Goal: Task Accomplishment & Management: Use online tool/utility

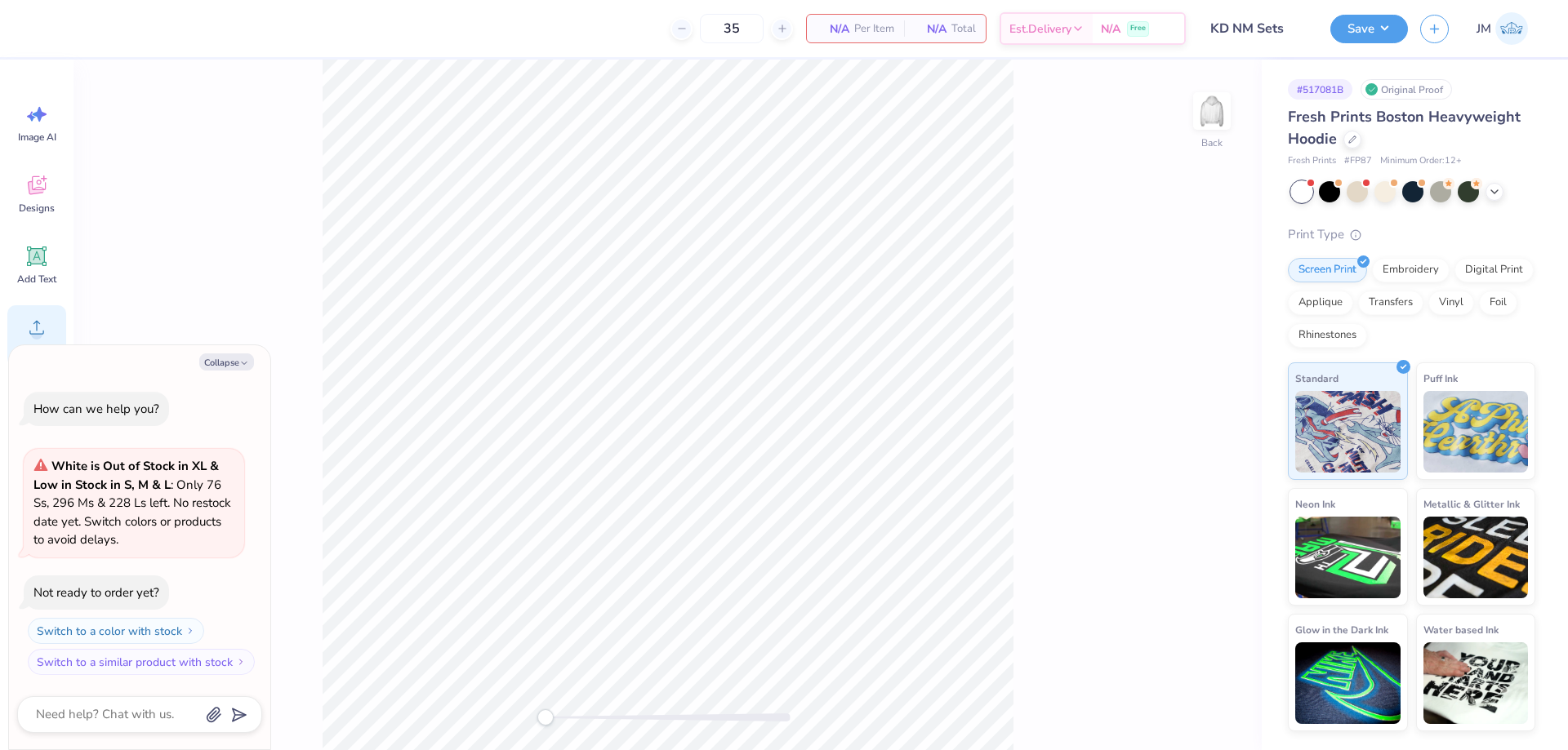
click at [39, 324] on icon at bounding box center [37, 328] width 15 height 14
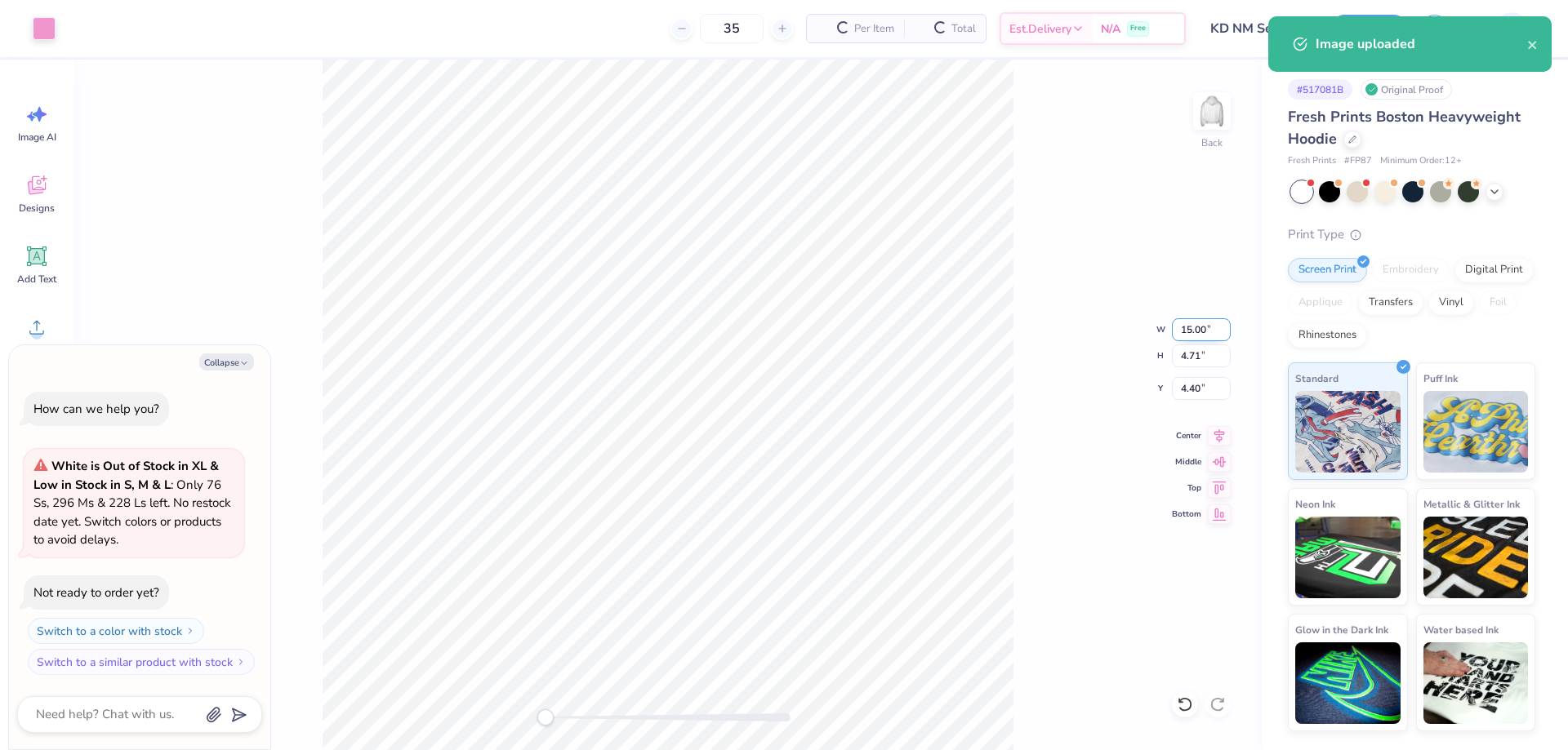
type textarea "x"
click at [1195, 328] on input "15.00" at bounding box center [1201, 329] width 59 height 22
type input "12"
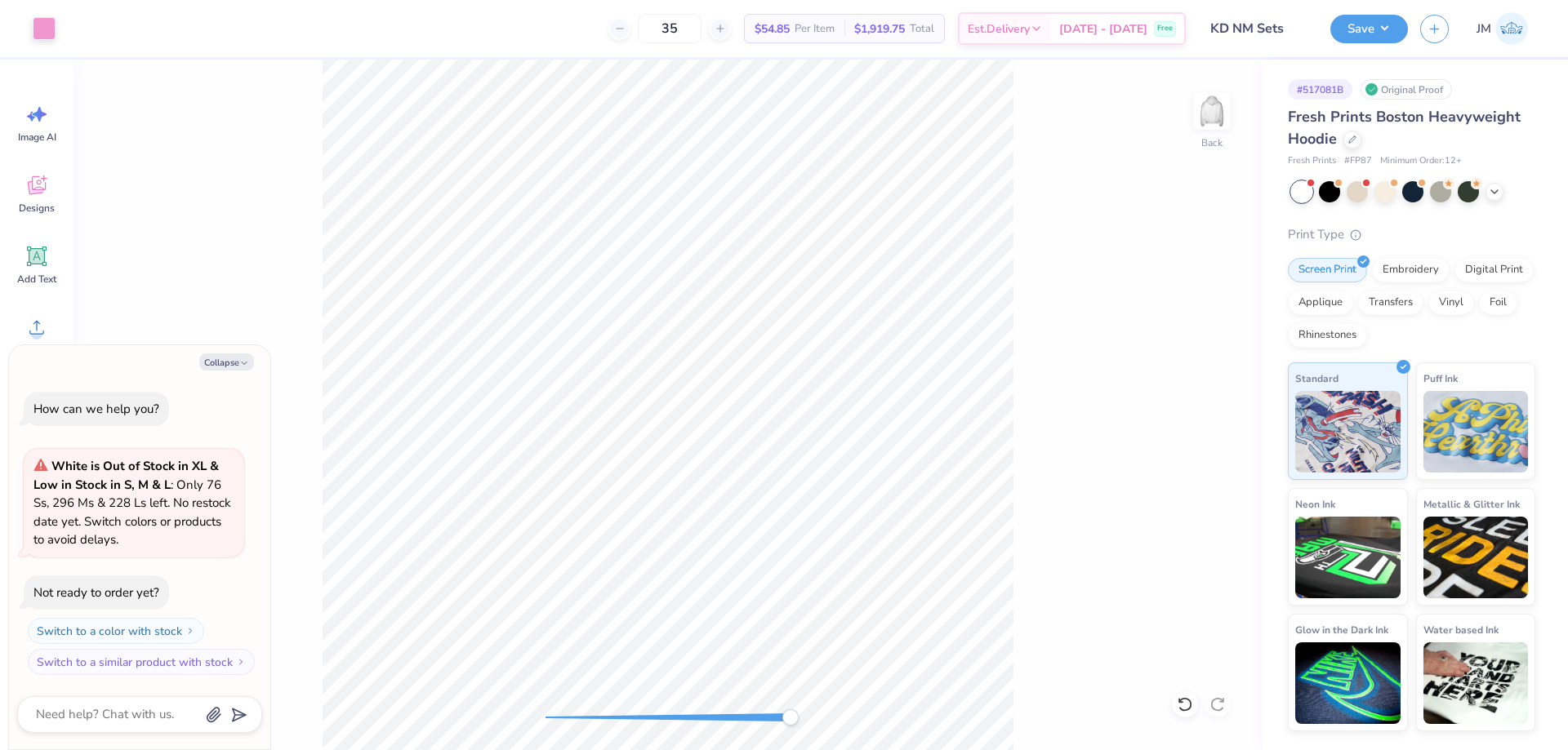
type textarea "x"
click at [1190, 388] on input "4.49" at bounding box center [1201, 388] width 59 height 22
type input "3"
click at [1220, 434] on icon at bounding box center [1219, 432] width 11 height 14
click at [1386, 32] on button "Save" at bounding box center [1368, 27] width 77 height 28
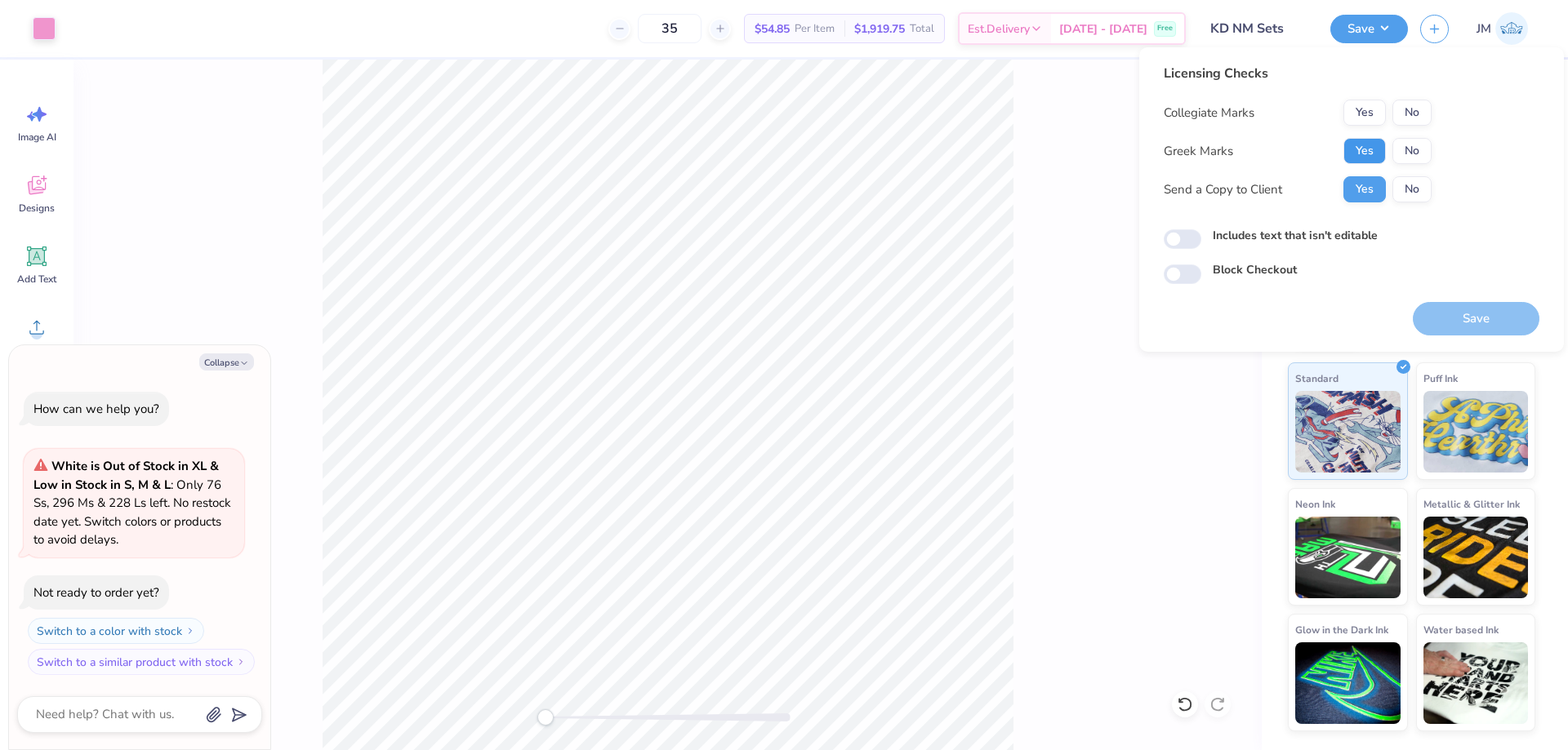
click at [1368, 146] on button "Yes" at bounding box center [1364, 150] width 42 height 26
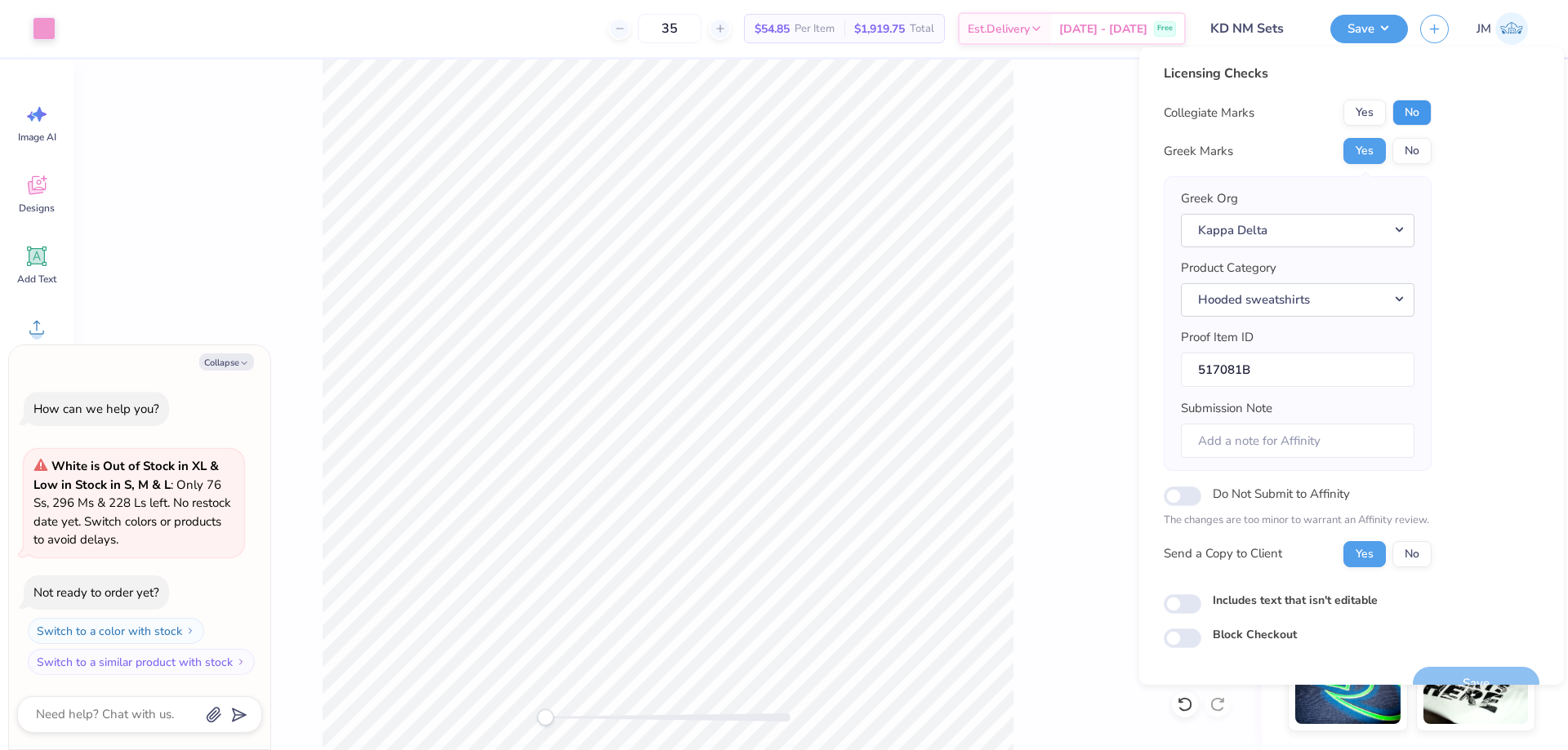
click at [1417, 107] on button "No" at bounding box center [1412, 112] width 39 height 26
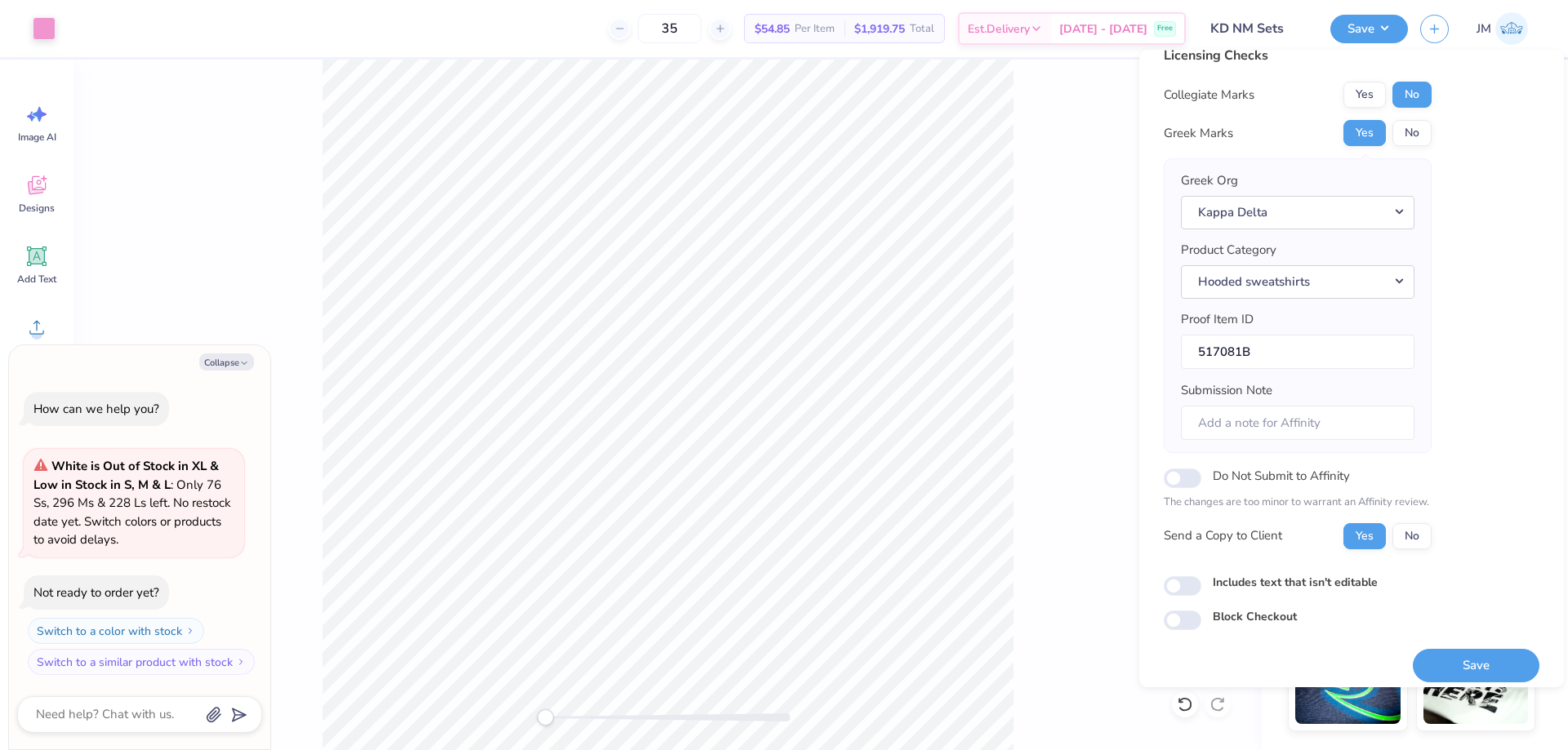
scroll to position [31, 0]
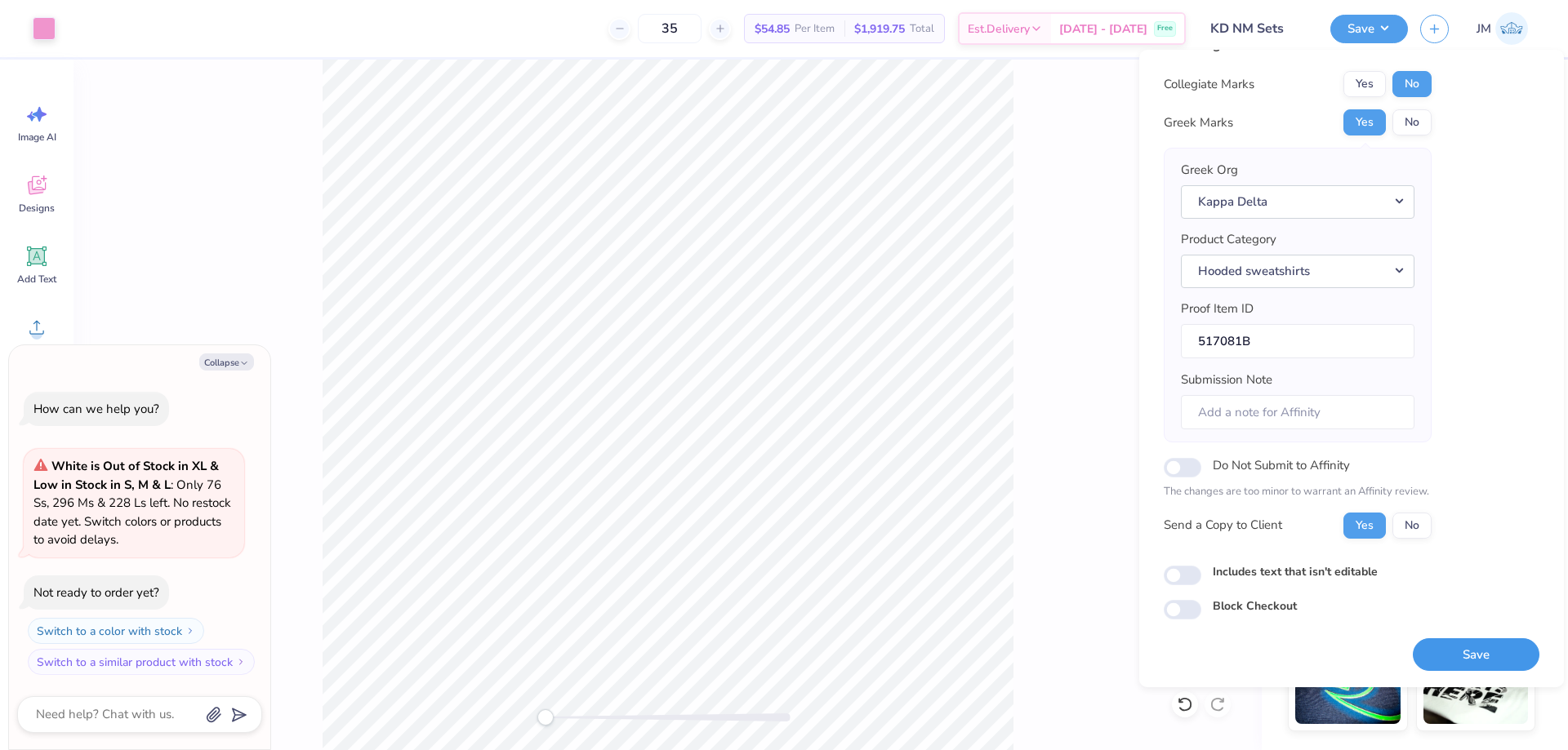
click at [1449, 653] on button "Save" at bounding box center [1476, 655] width 126 height 33
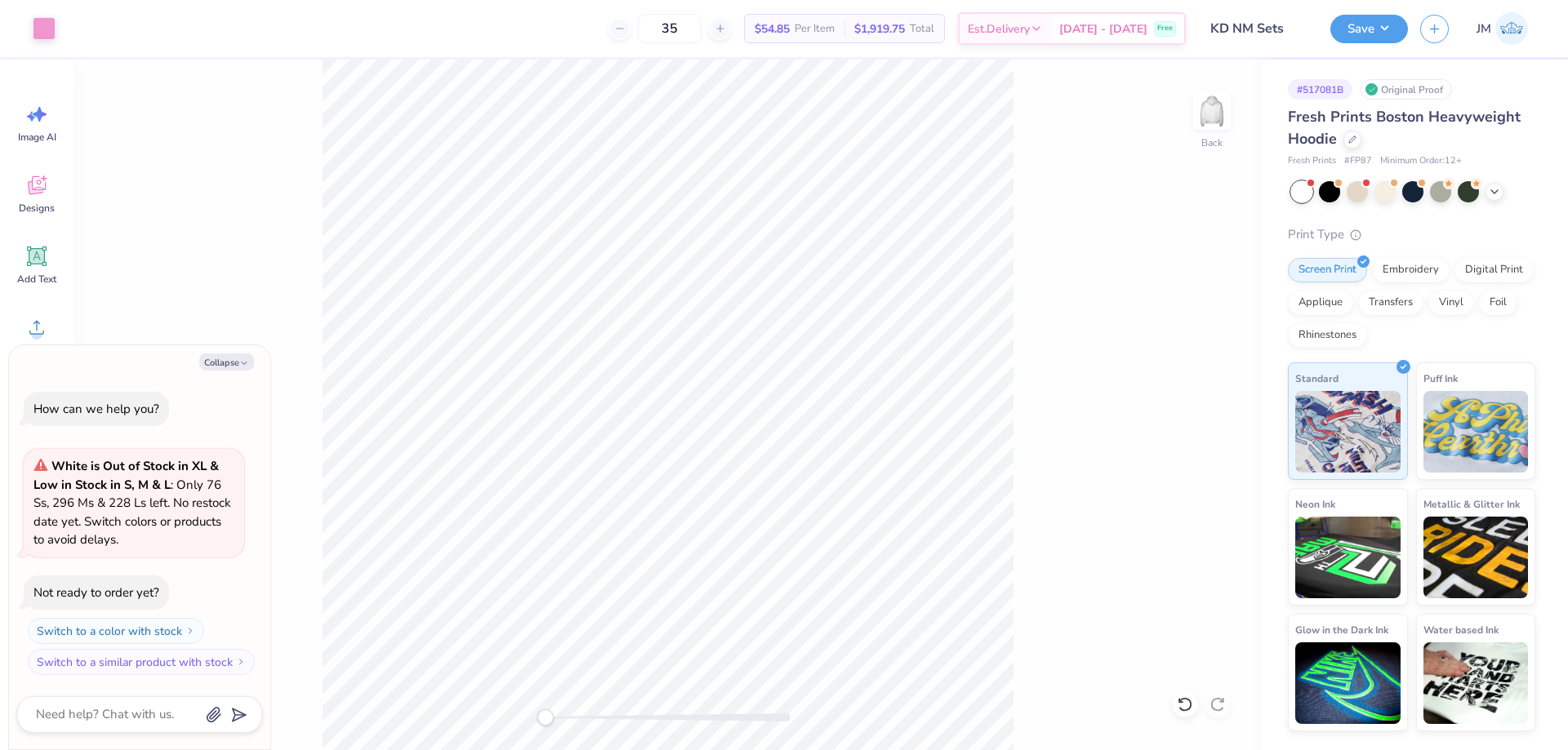
type textarea "x"
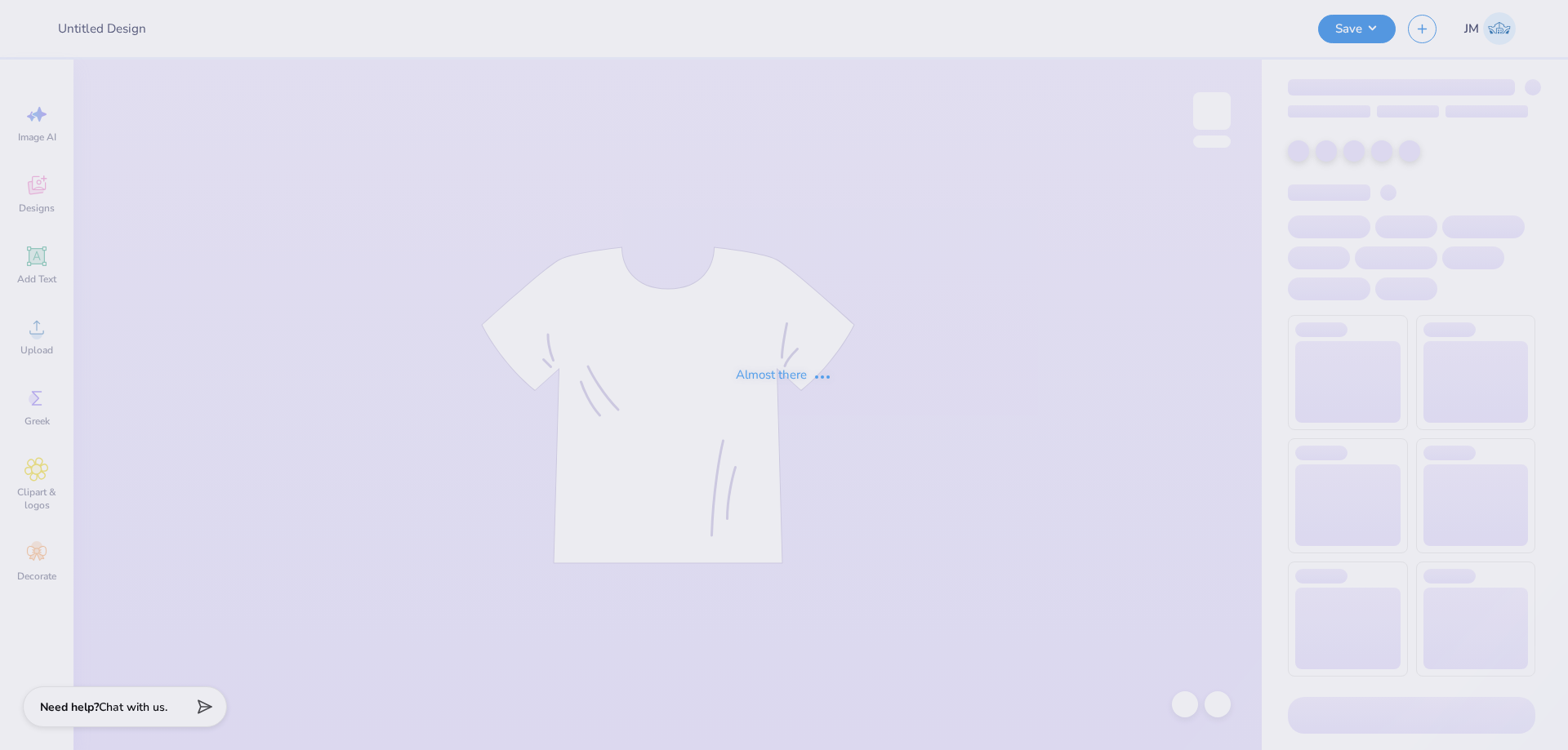
type input "Phi Sig Dad's Weekend 25"
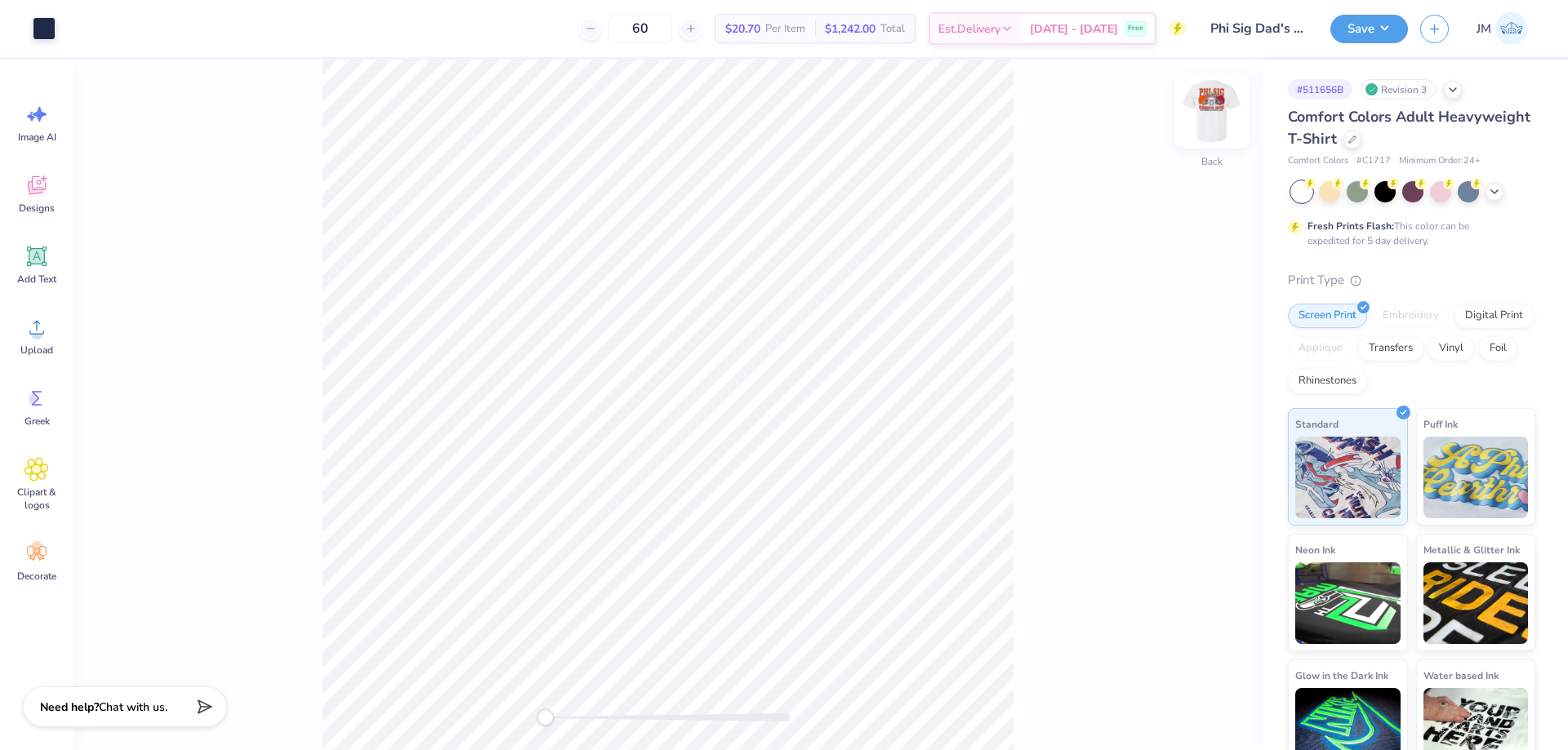
click at [1219, 113] on img at bounding box center [1212, 111] width 66 height 66
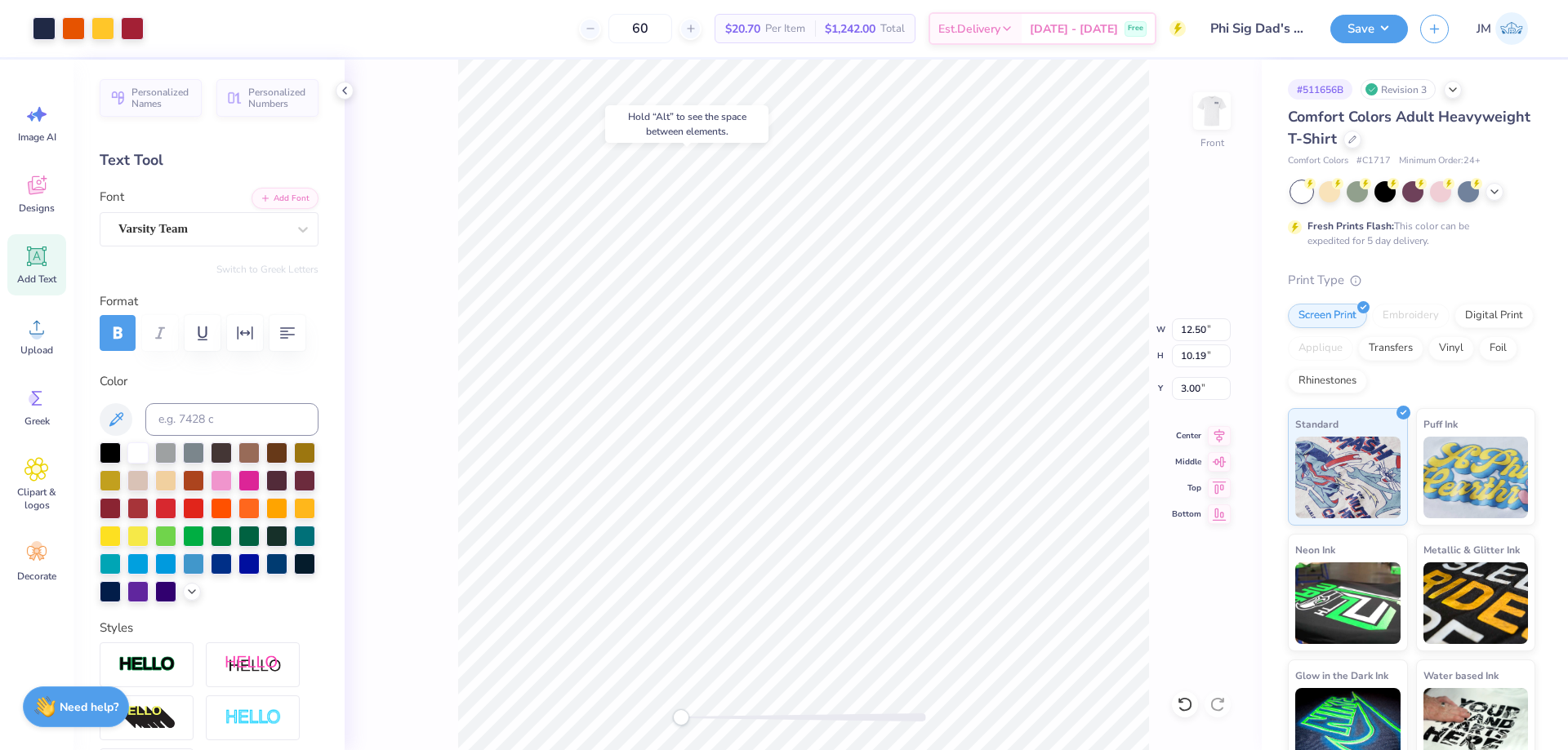
type input "12.50"
type input "10.19"
type input "3.00"
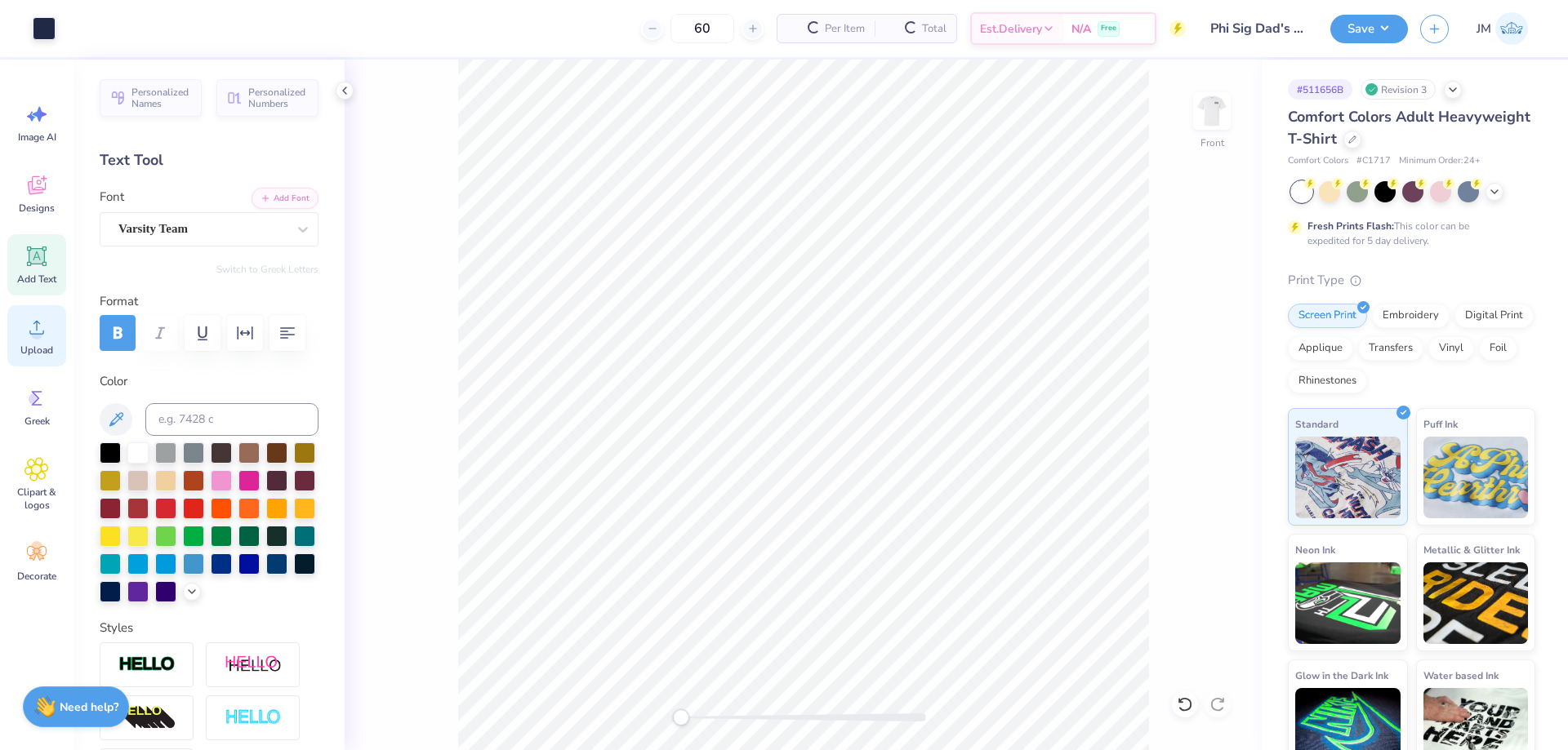
click at [35, 328] on icon at bounding box center [36, 327] width 24 height 24
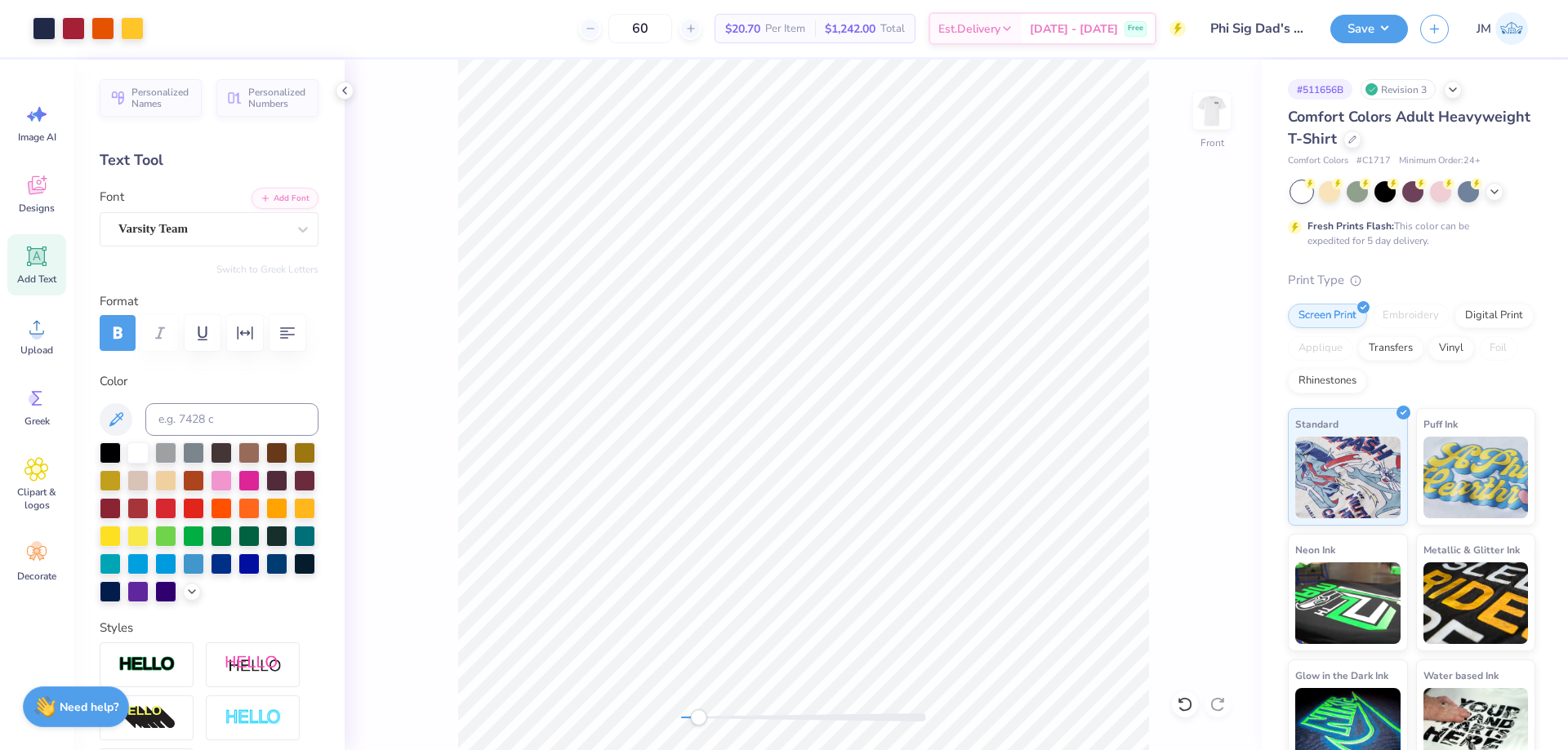
click at [868, 719] on div "Front" at bounding box center [803, 405] width 917 height 690
click at [853, 607] on div "Front" at bounding box center [803, 405] width 917 height 690
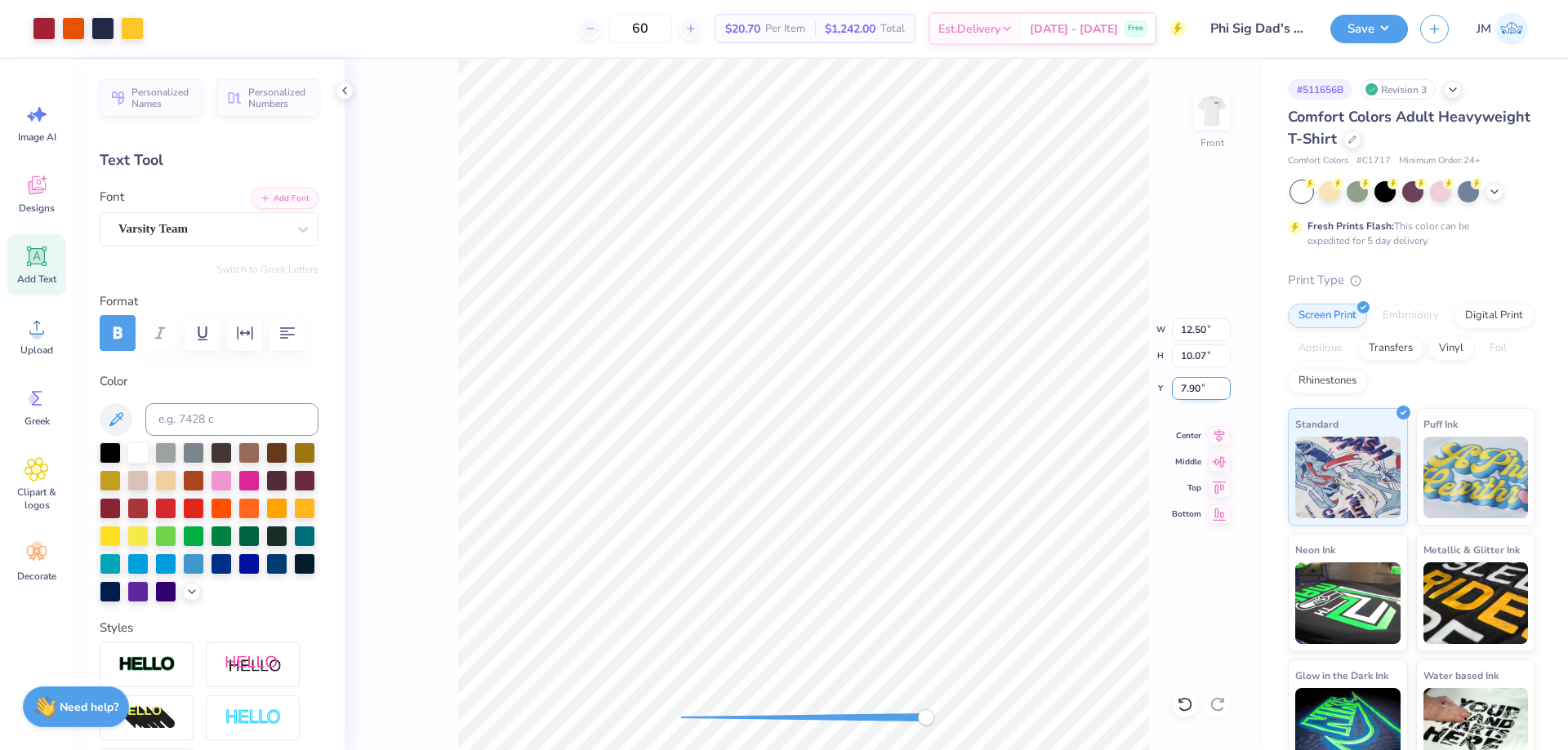
click at [1195, 392] on input "7.90" at bounding box center [1201, 388] width 59 height 22
type input "3"
click at [1222, 431] on icon at bounding box center [1219, 433] width 22 height 20
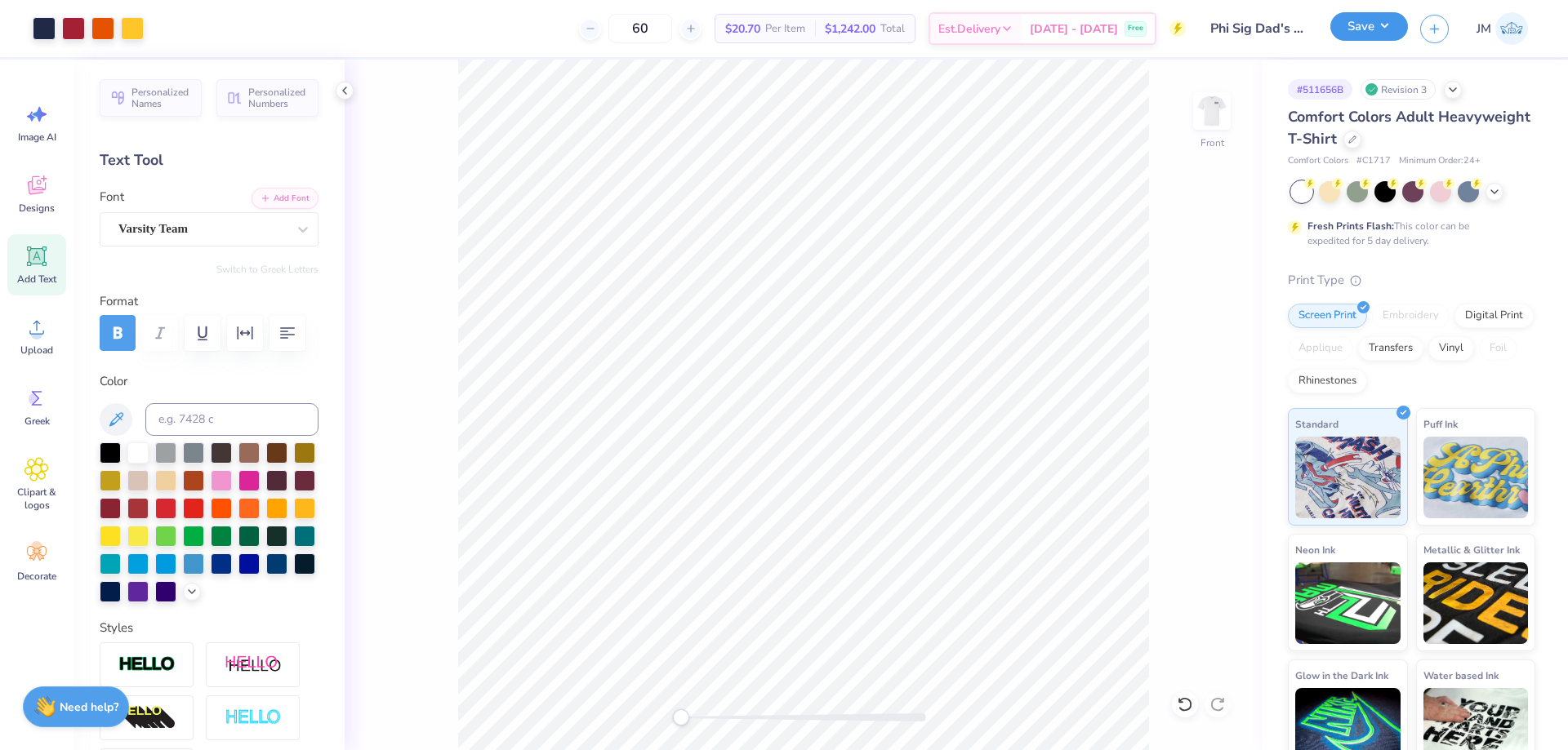
click at [1392, 27] on button "Save" at bounding box center [1368, 27] width 77 height 28
click at [1225, 104] on img at bounding box center [1212, 111] width 66 height 66
click at [1190, 109] on div "Back" at bounding box center [803, 405] width 917 height 690
click at [1199, 108] on img at bounding box center [1212, 111] width 66 height 66
click at [1401, 37] on button "Save" at bounding box center [1368, 27] width 77 height 28
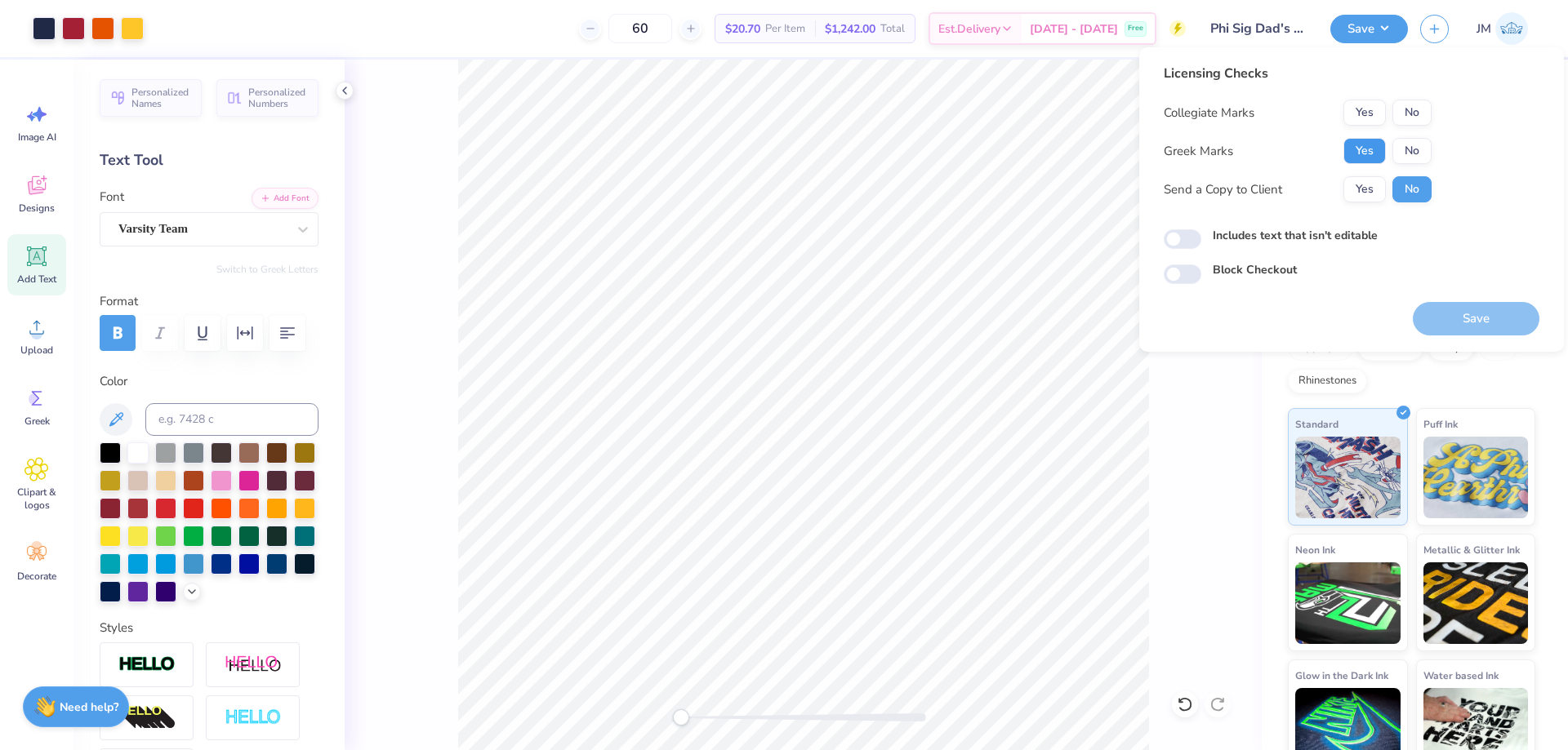
click at [1372, 139] on button "Yes" at bounding box center [1364, 150] width 42 height 26
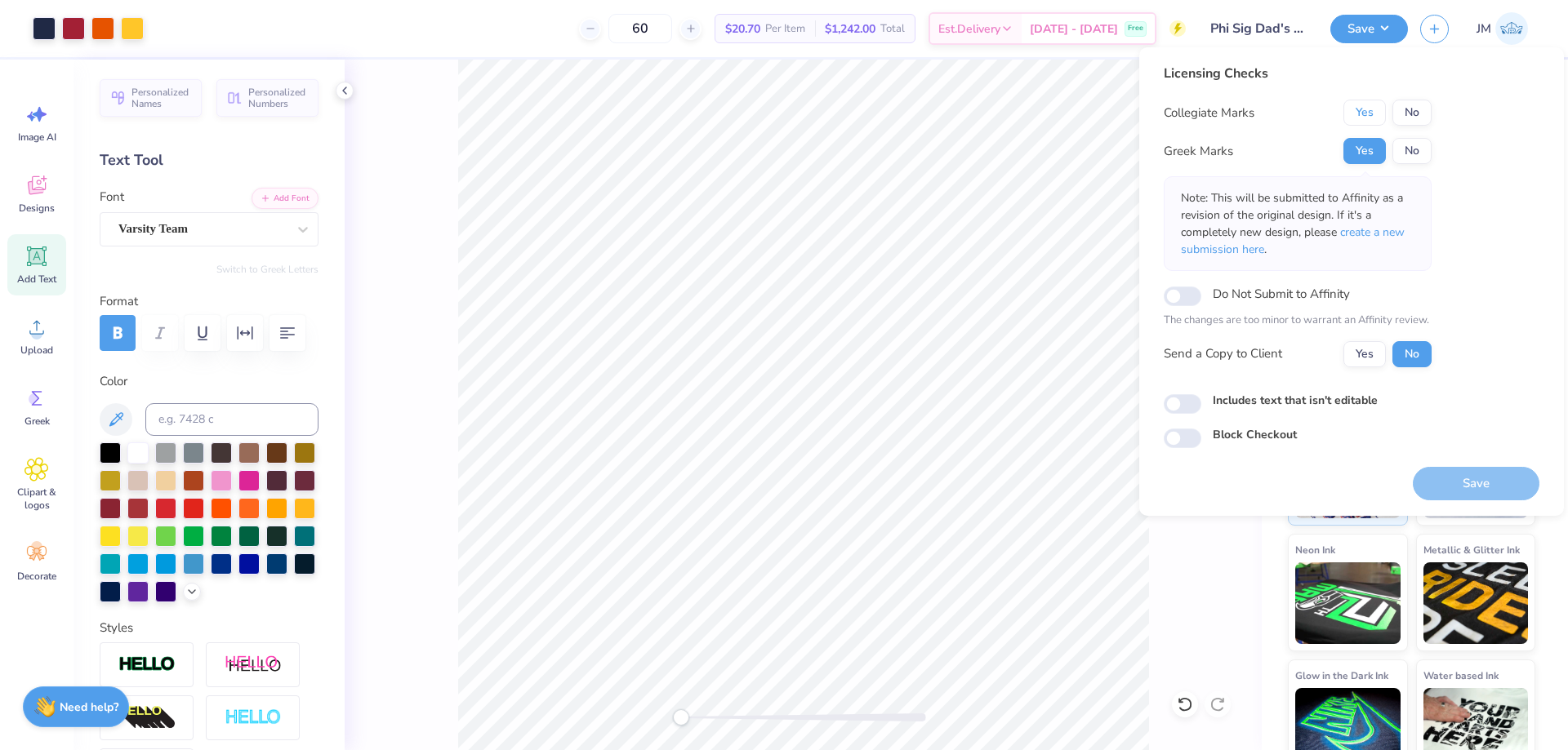
click at [1372, 115] on button "Yes" at bounding box center [1364, 112] width 42 height 26
click at [1394, 242] on p "Note: This will be submitted to Affinity as a revision of the original design. …" at bounding box center [1298, 224] width 234 height 68
click at [1393, 239] on span "create a new submission here" at bounding box center [1293, 240] width 224 height 32
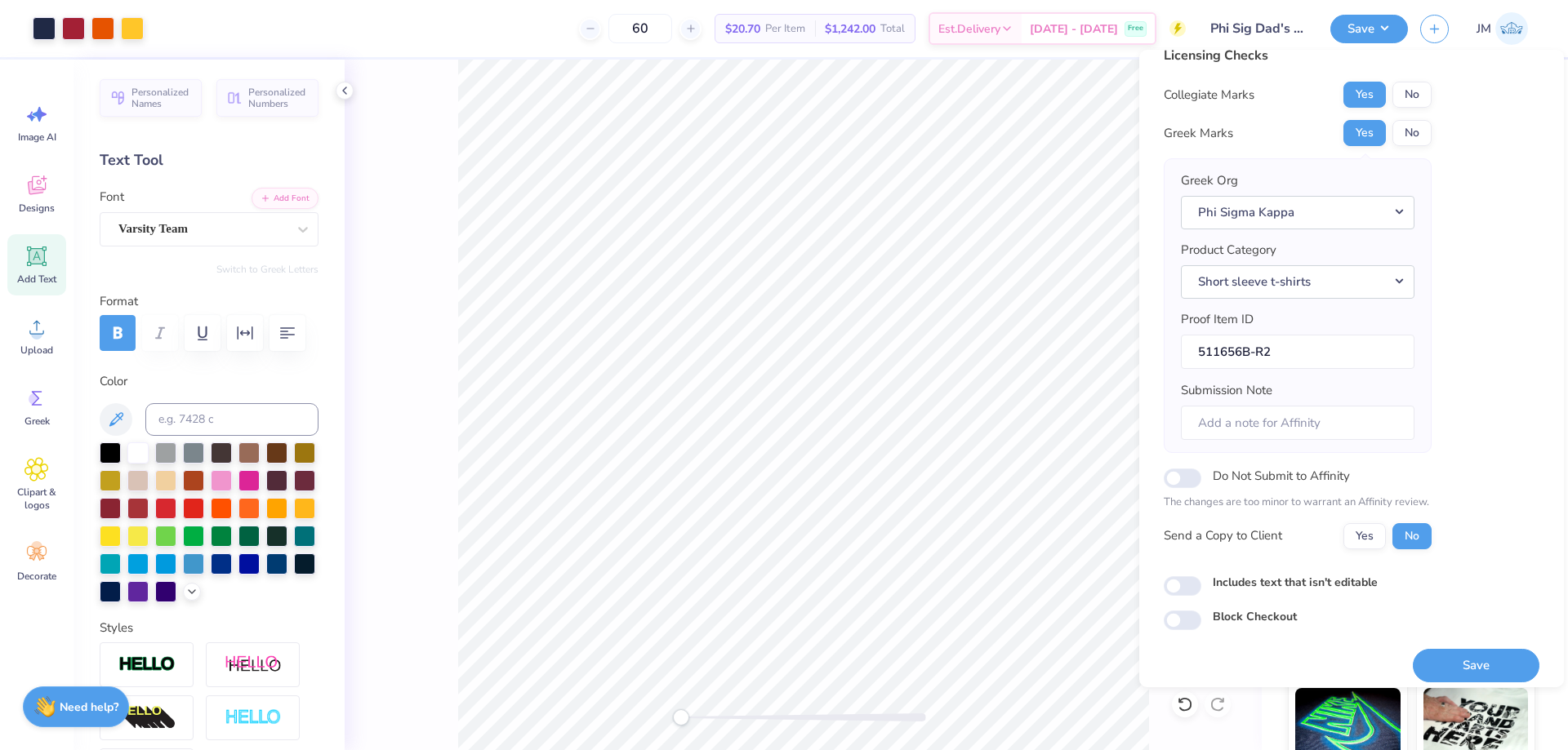
scroll to position [31, 0]
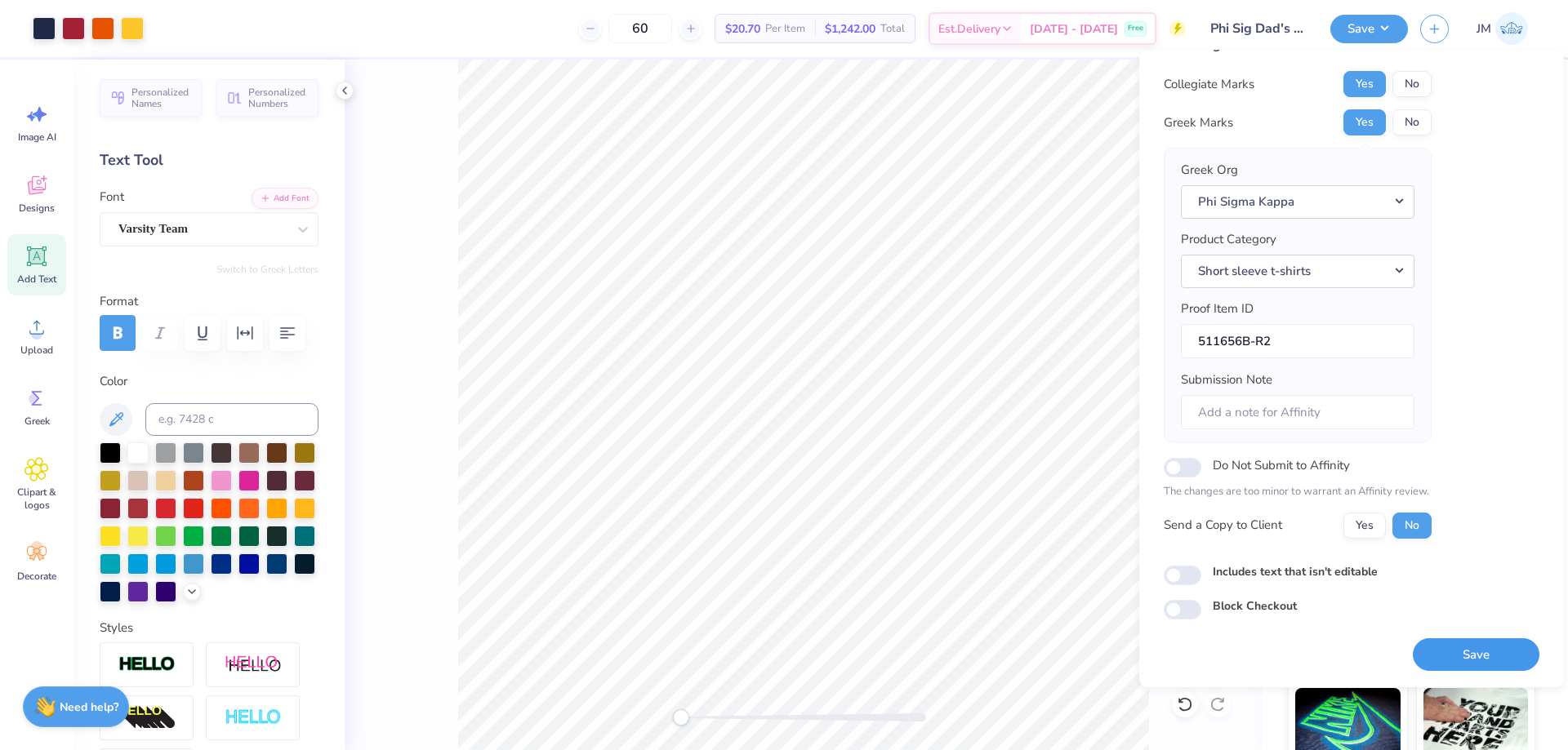
click at [1511, 654] on button "Save" at bounding box center [1476, 655] width 126 height 33
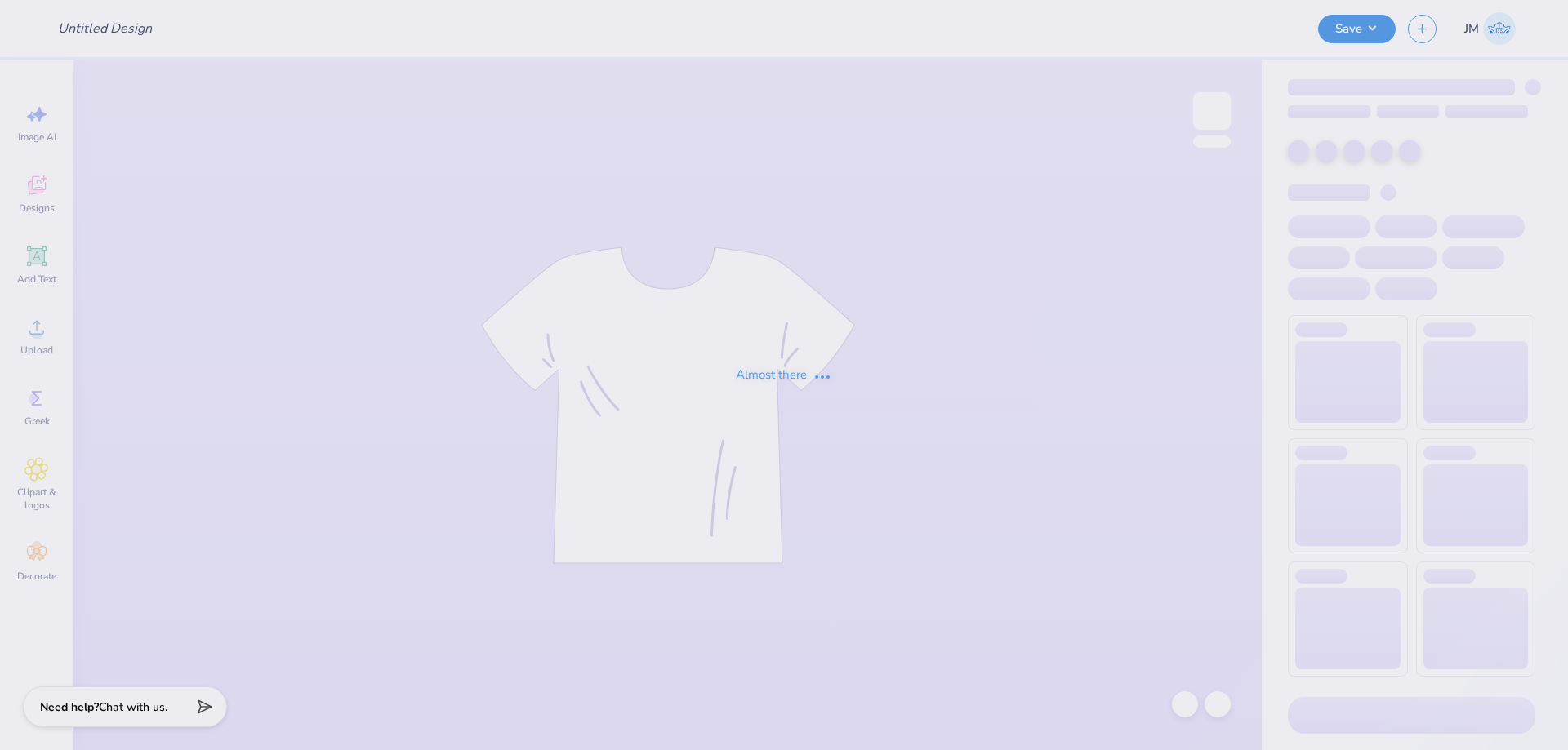
type input "Family Weekend"
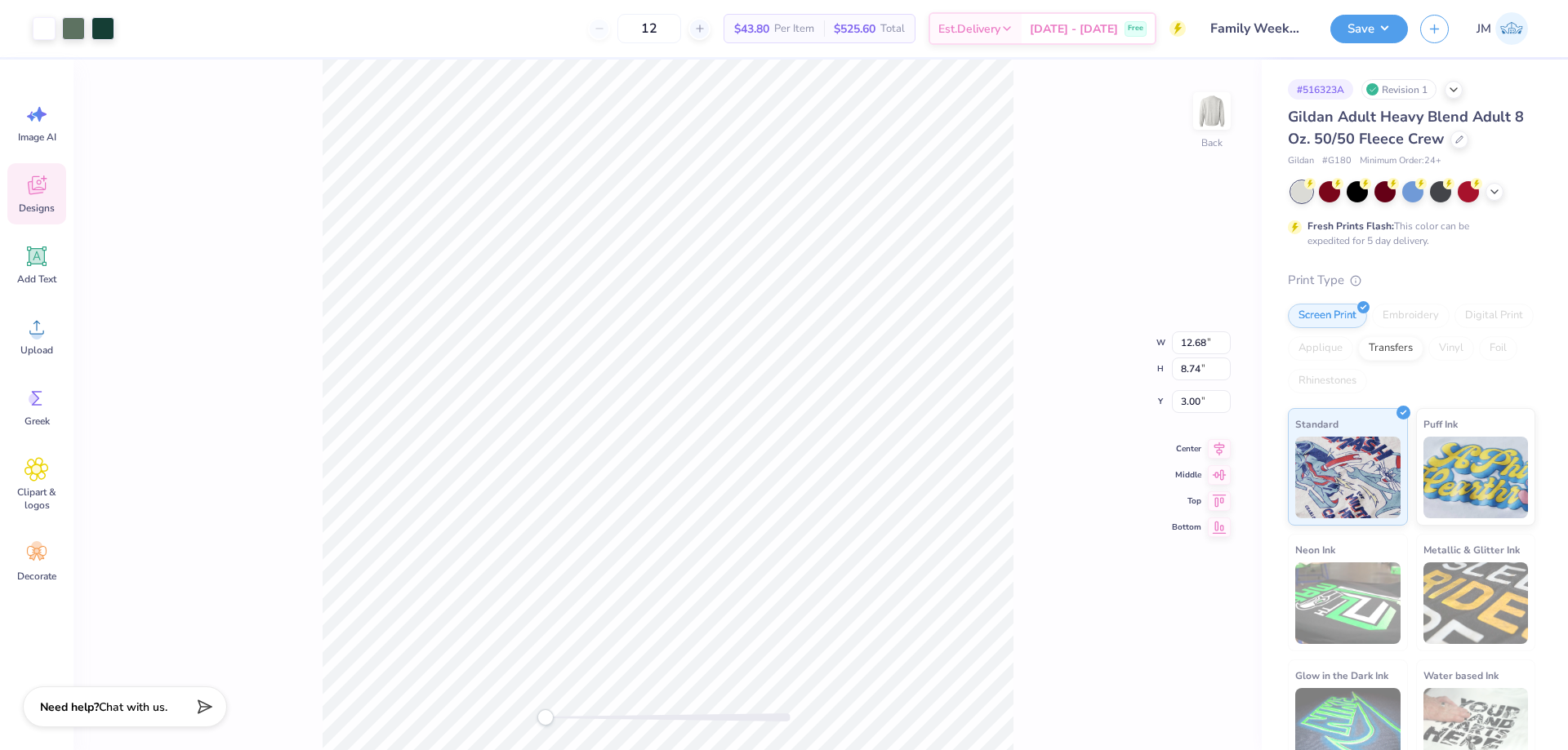
click at [1034, 238] on div "Back W 12.68 12.68 " H 8.74 8.74 " Y 3.00 3.00 " Center Middle Top Bottom" at bounding box center [667, 405] width 1188 height 690
click at [733, 600] on li "Ungroup" at bounding box center [725, 603] width 128 height 32
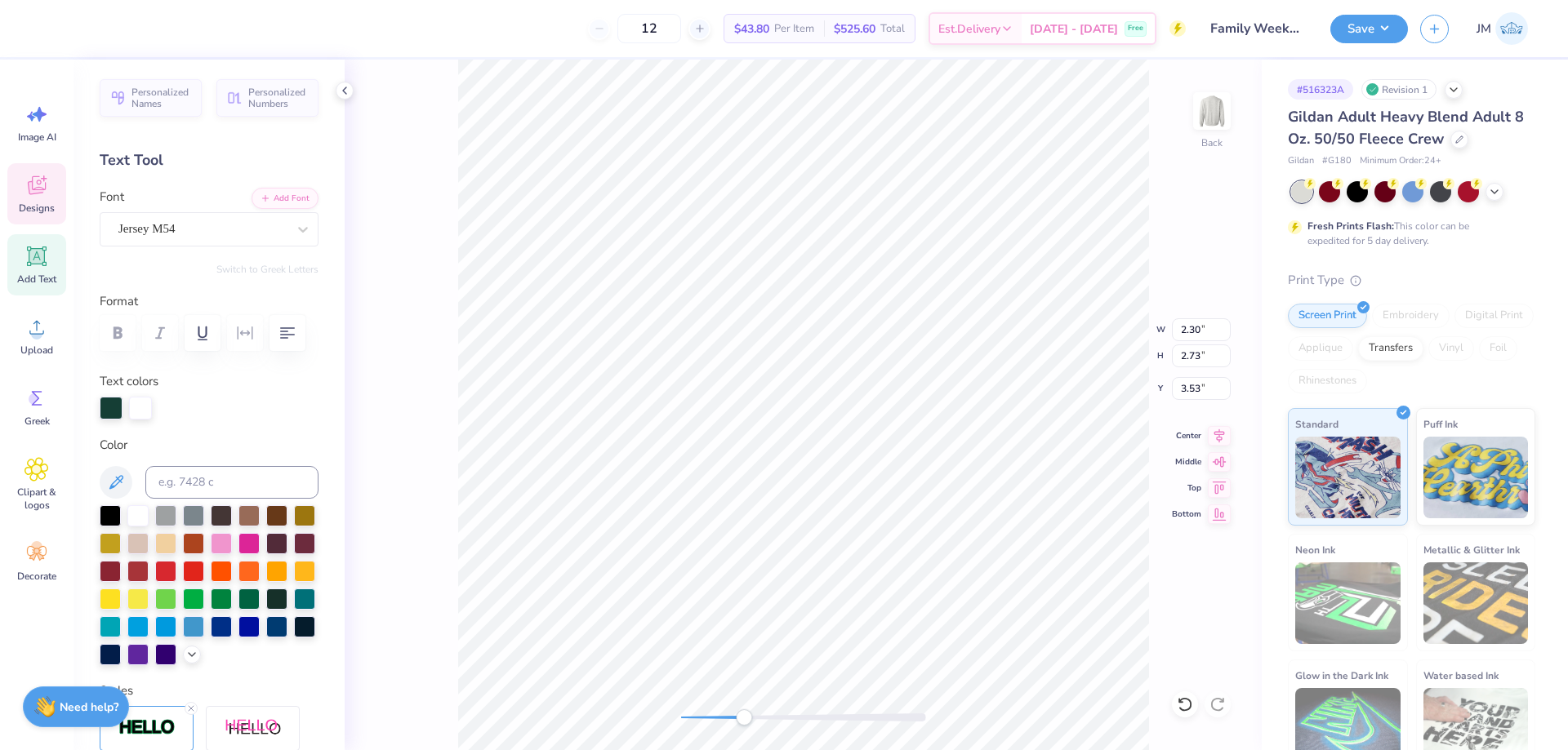
type input "3.78"
type input "0.82"
type input "3.82"
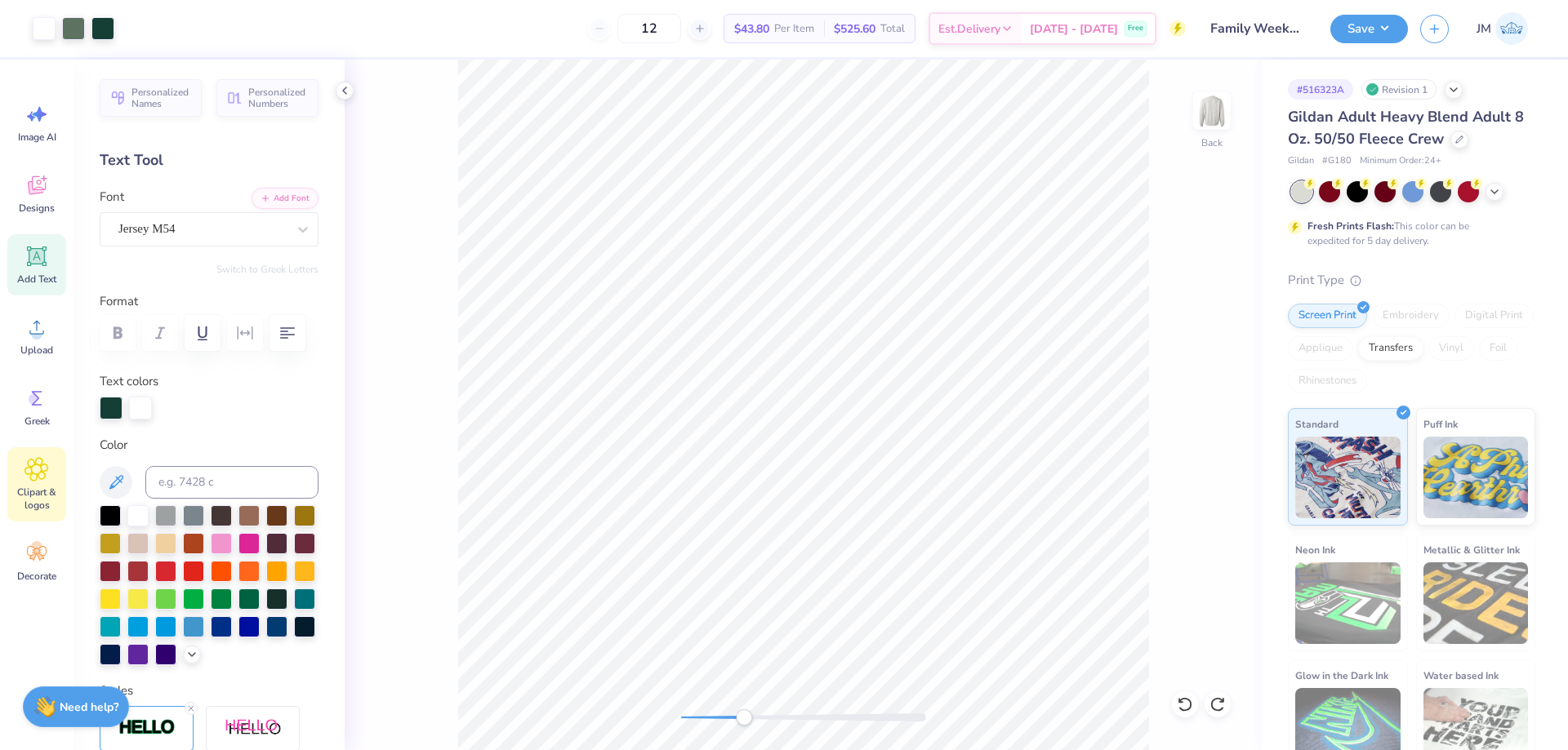
click at [39, 481] on div "Clipart & logos" at bounding box center [37, 484] width 59 height 74
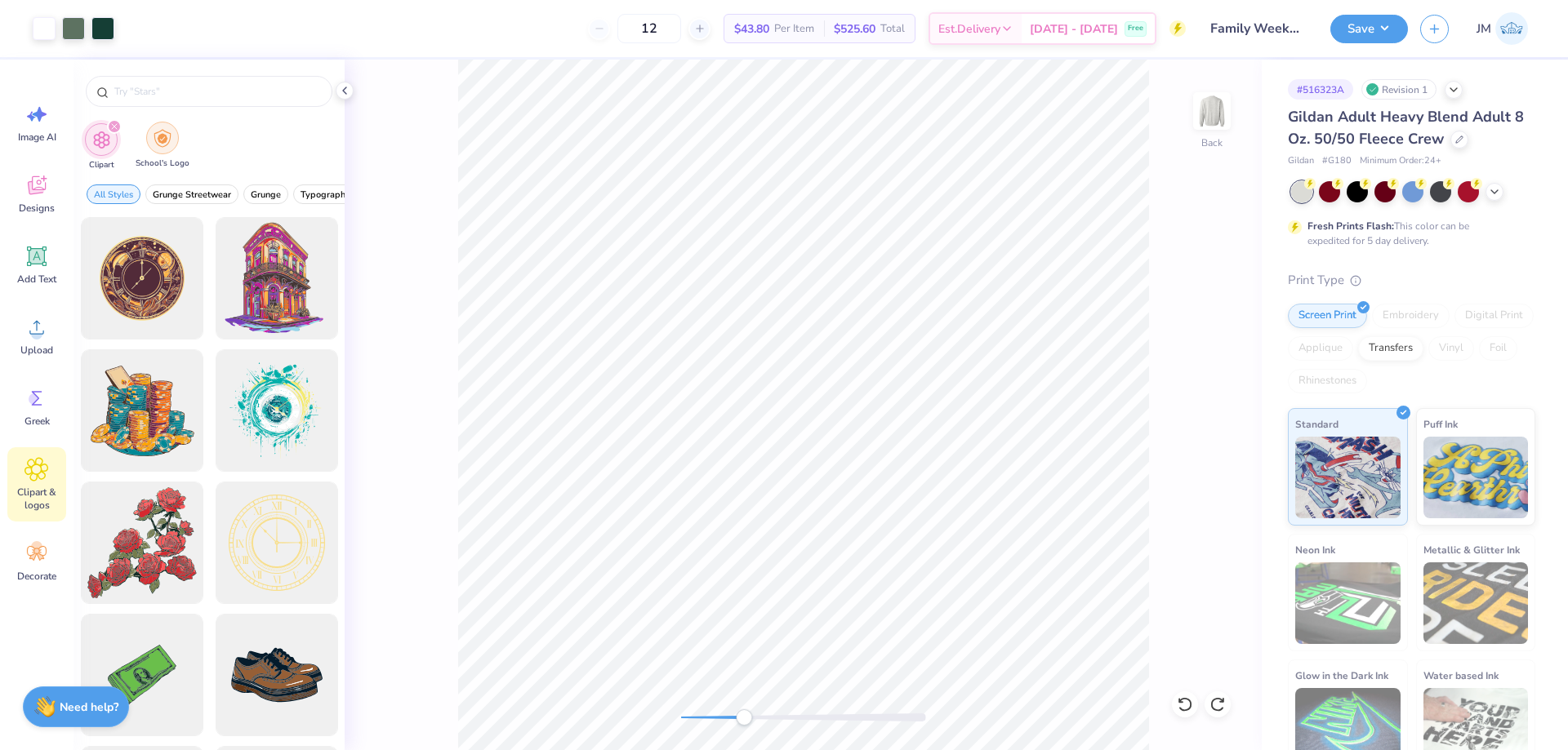
click at [177, 140] on div "filter for School's Logo" at bounding box center [162, 137] width 32 height 32
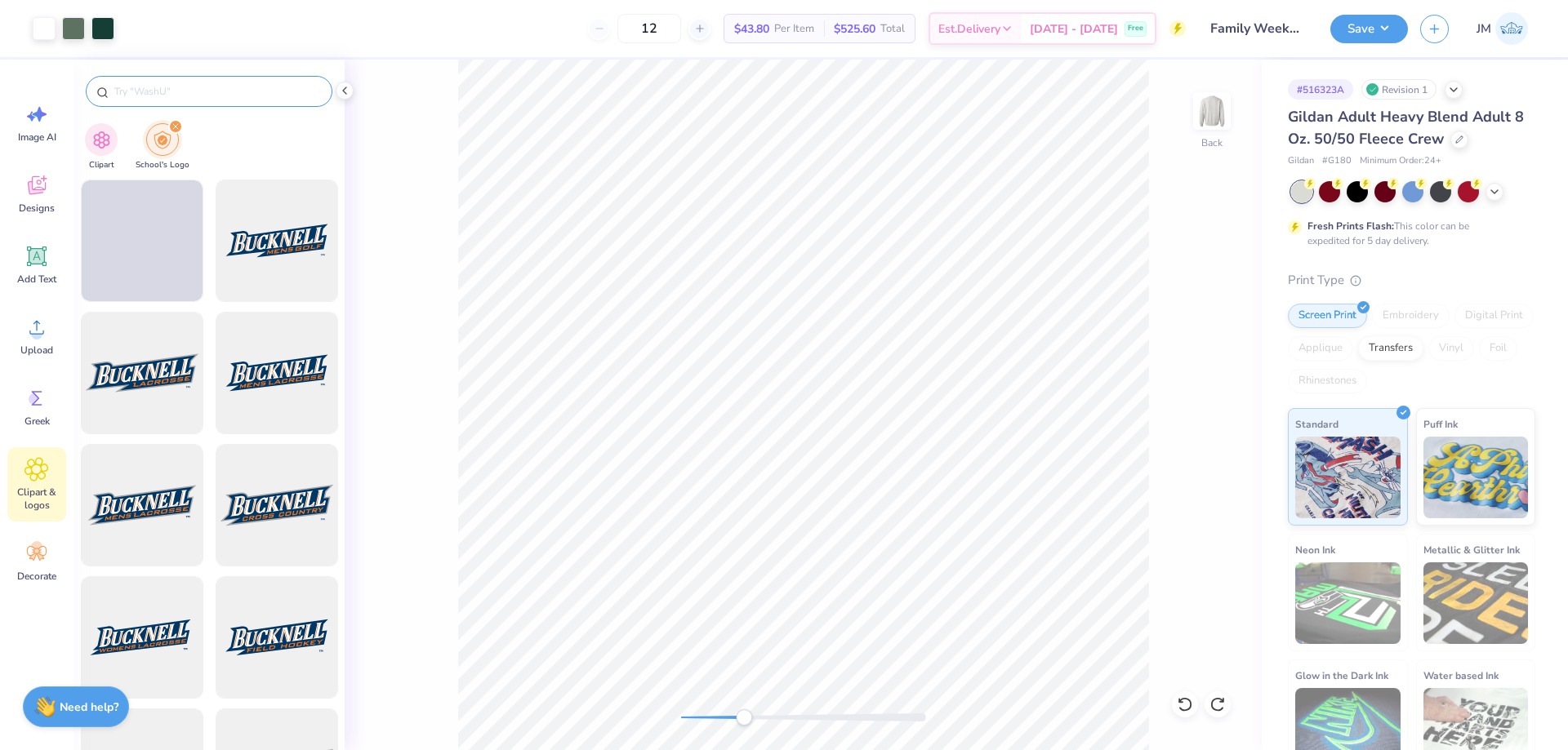
click at [240, 84] on input "text" at bounding box center [216, 91] width 209 height 17
type input "michigan state"
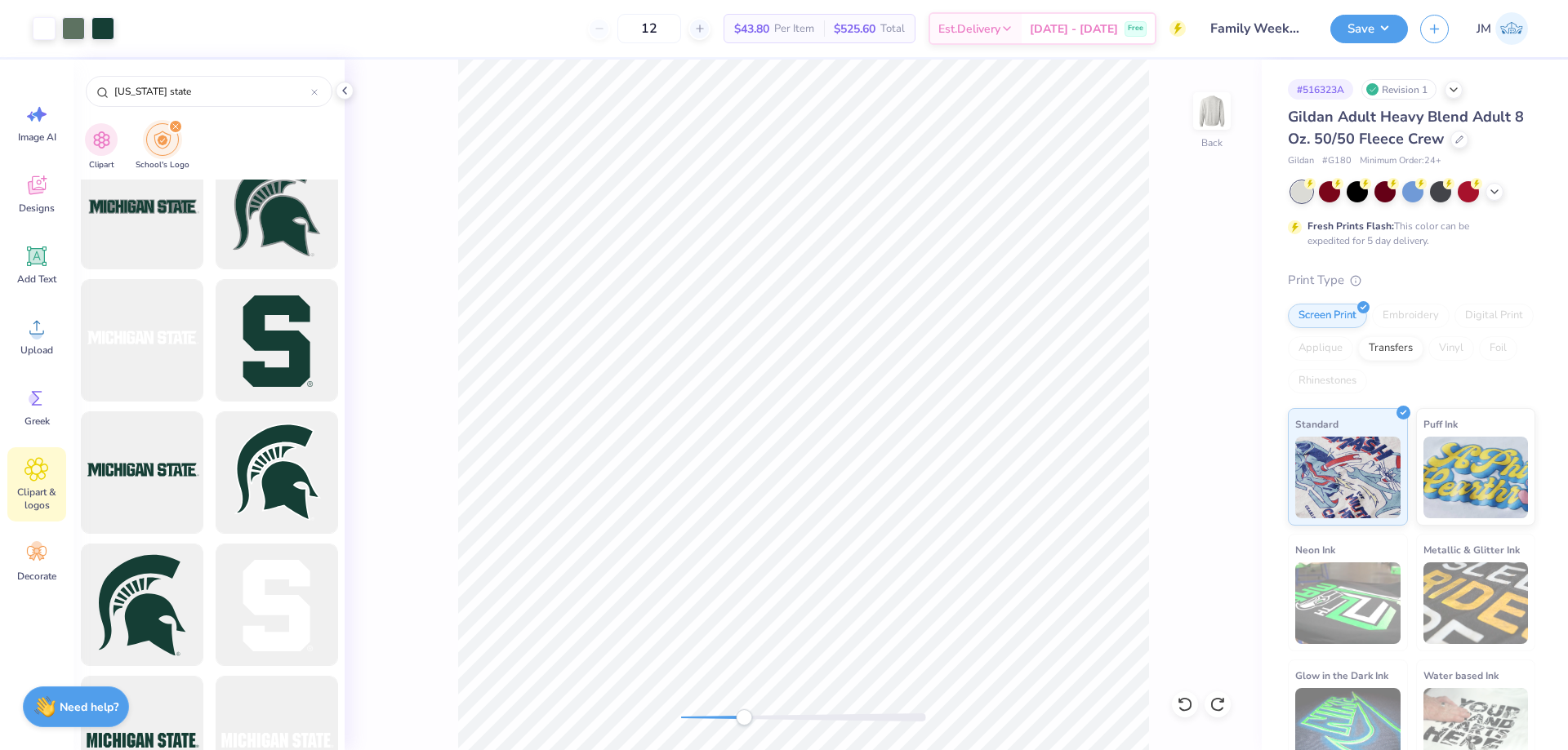
scroll to position [163, 0]
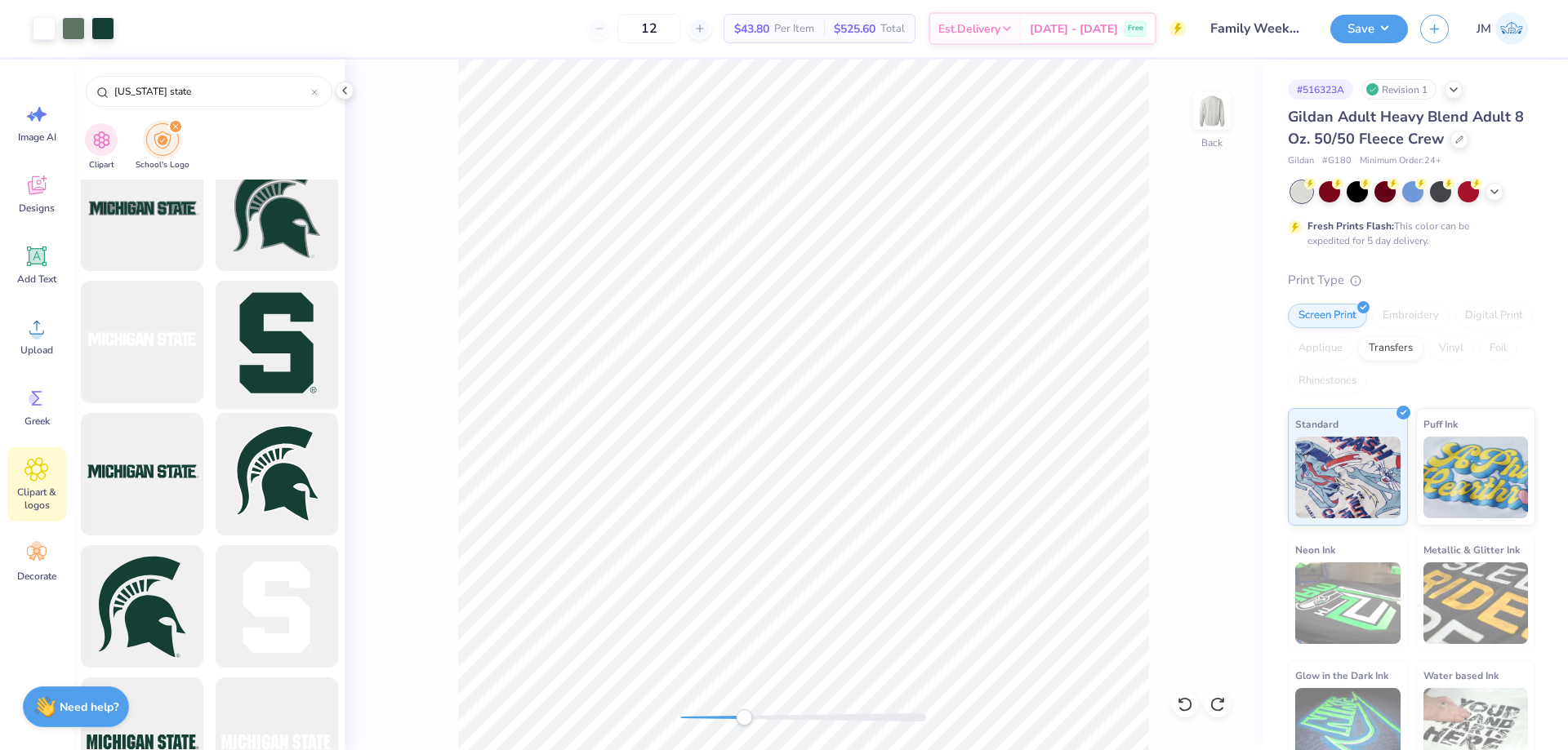
click at [267, 355] on div at bounding box center [276, 343] width 135 height 135
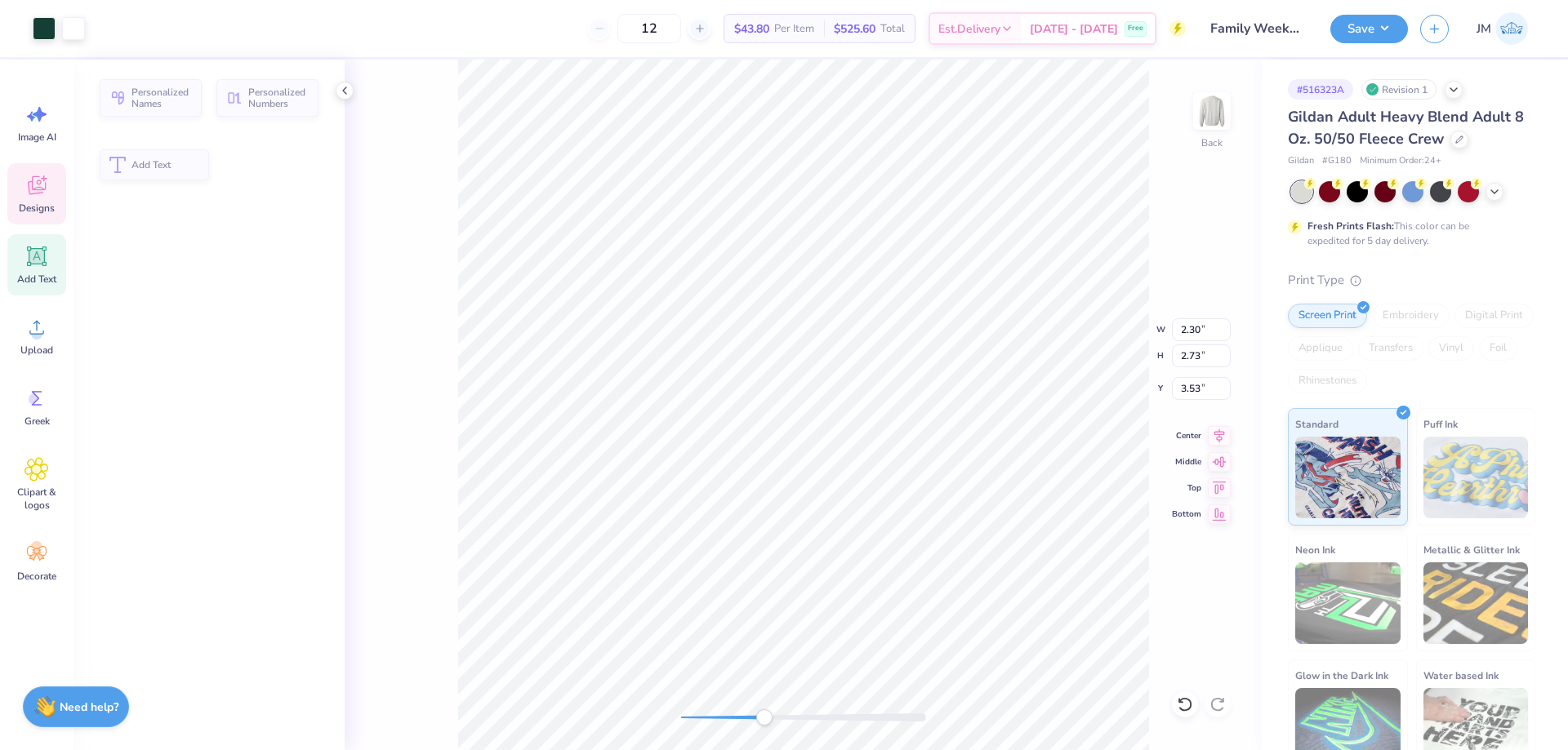
type input "2.30"
type input "2.73"
type input "3.53"
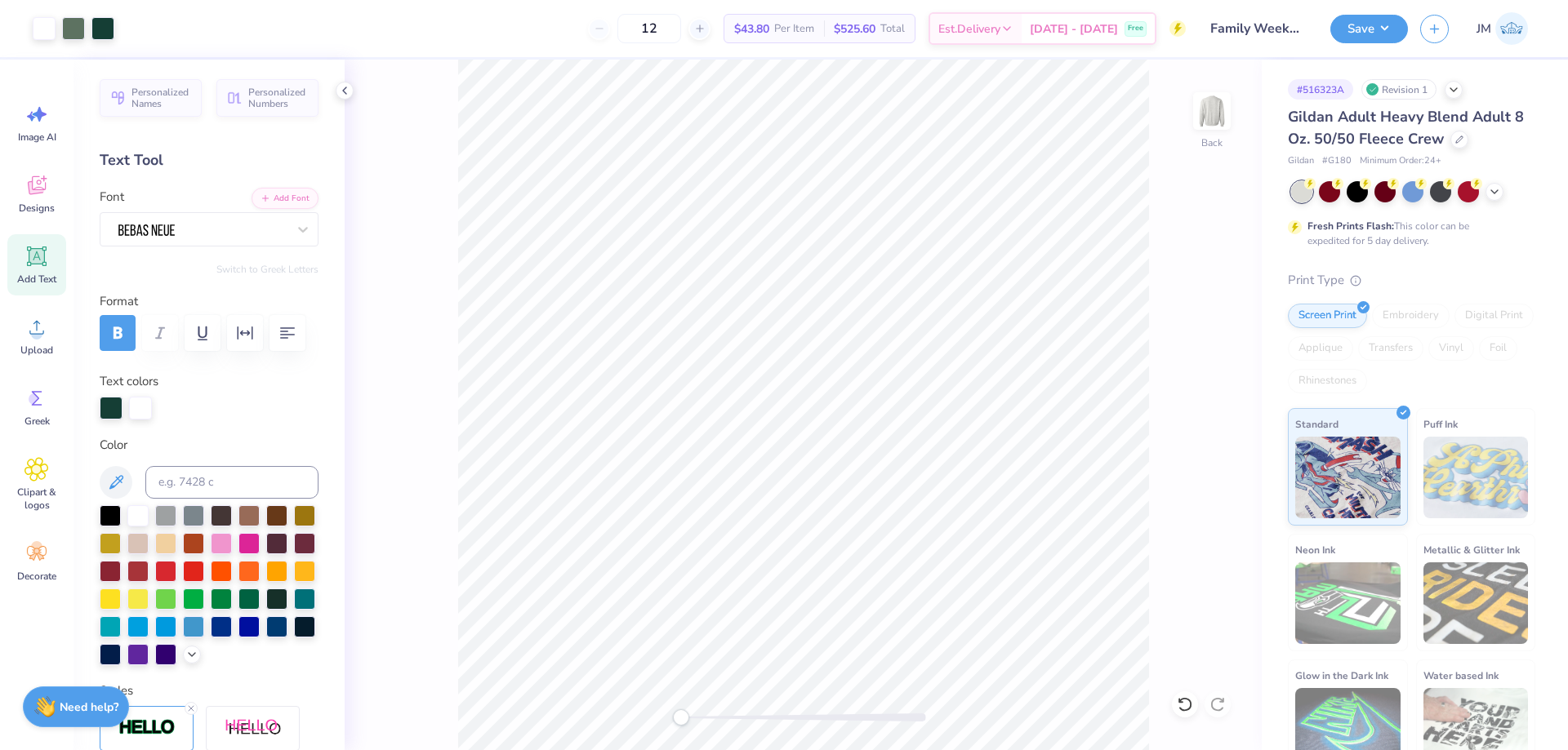
click at [33, 263] on icon at bounding box center [37, 256] width 16 height 16
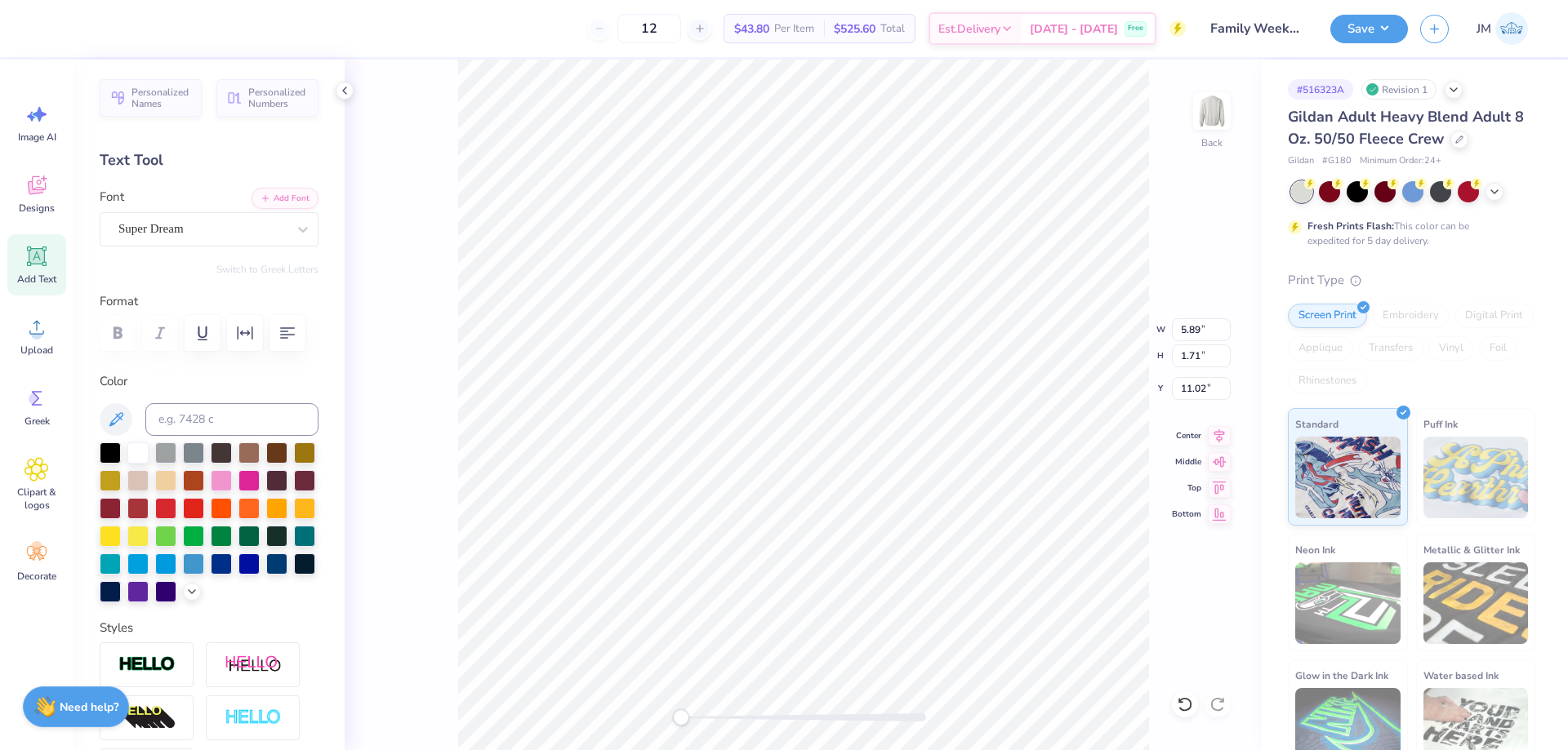
scroll to position [14, 3]
type textarea "TEXTMT"
type textarea "TM"
click at [298, 229] on icon at bounding box center [303, 229] width 10 height 6
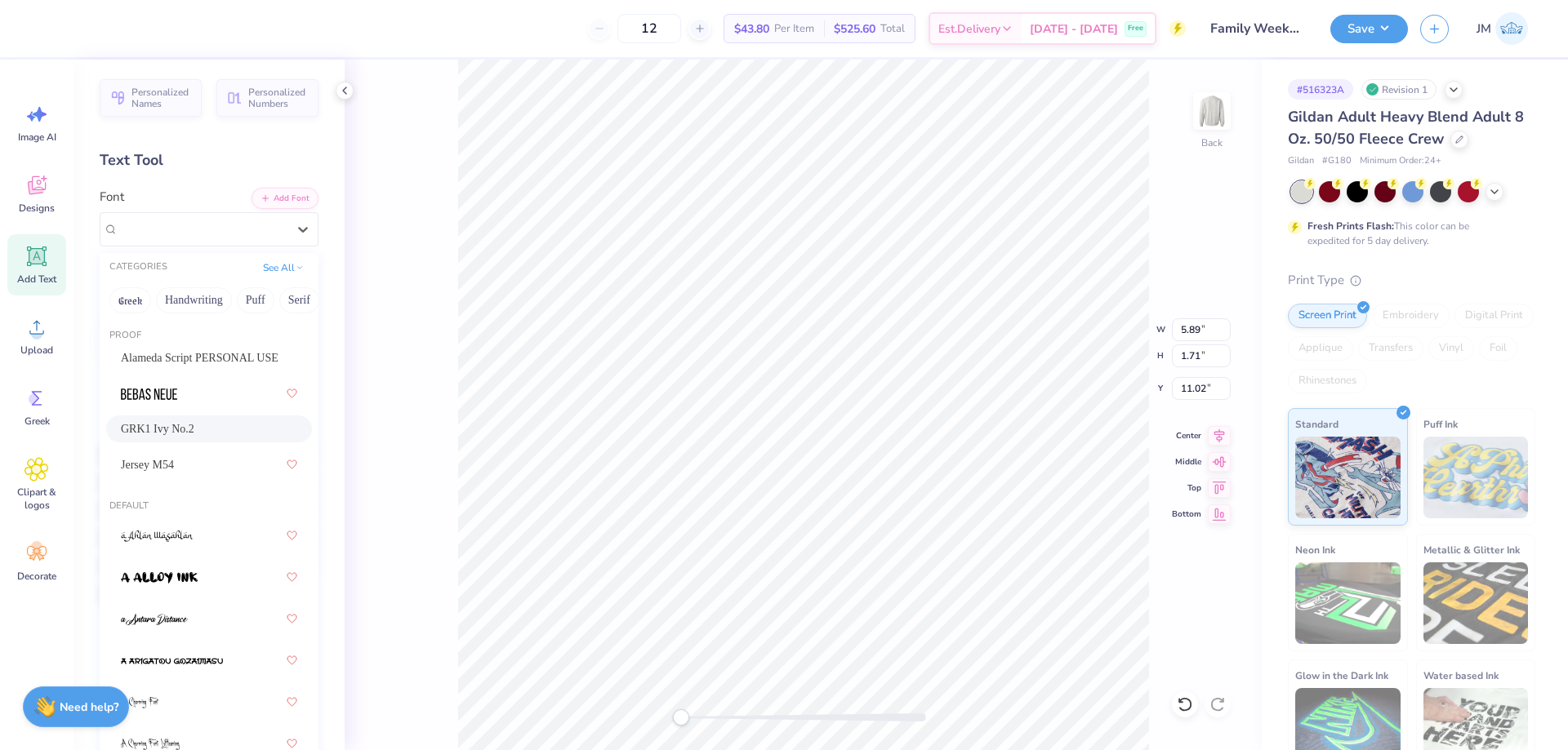
click at [205, 433] on div "GRK1 Ivy No.2" at bounding box center [209, 429] width 176 height 17
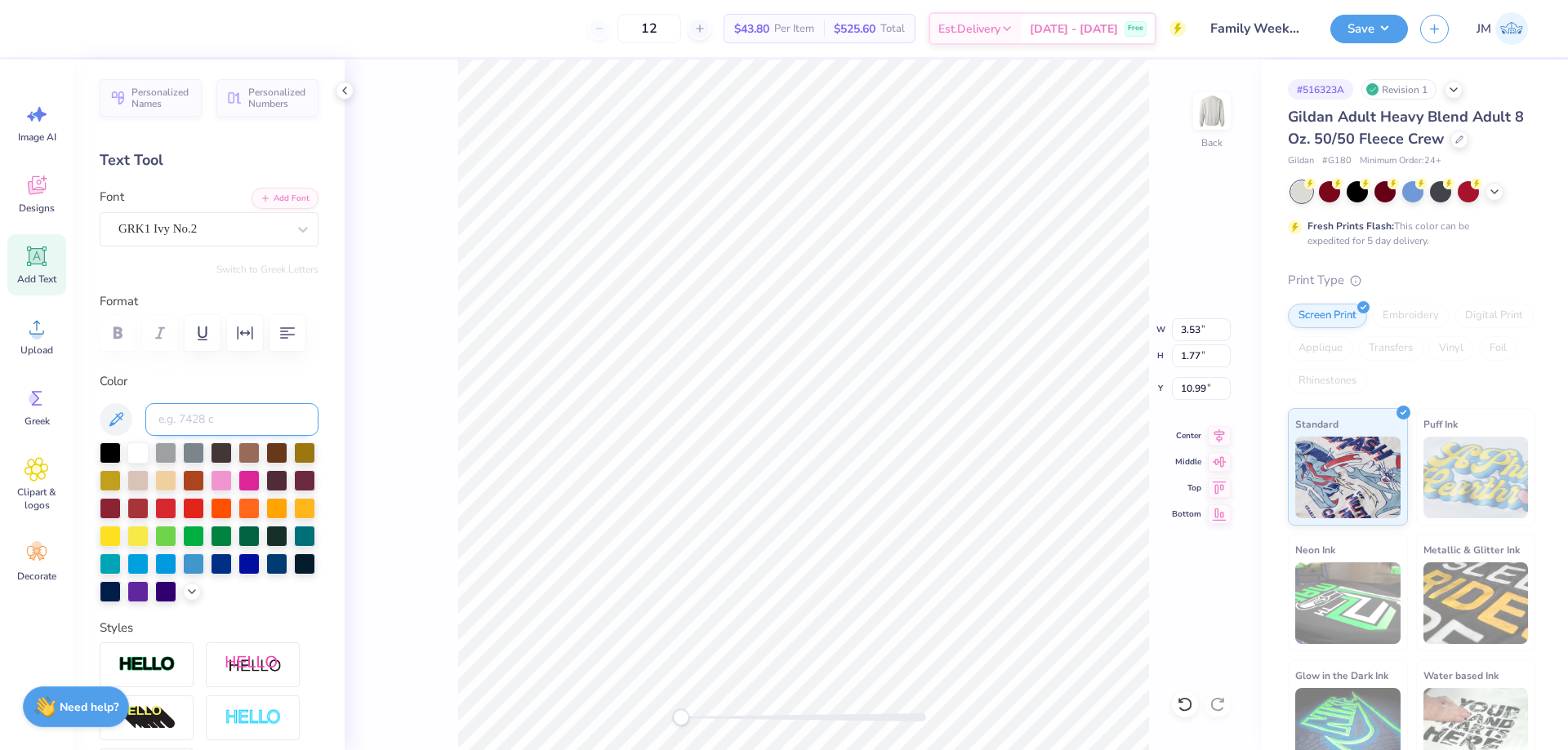
click at [194, 413] on input at bounding box center [232, 419] width 173 height 32
type input "567"
click at [939, 573] on li "Group" at bounding box center [898, 571] width 128 height 32
click at [900, 467] on li "Download vector" at bounding box center [898, 476] width 128 height 32
click at [72, 26] on div at bounding box center [73, 27] width 22 height 22
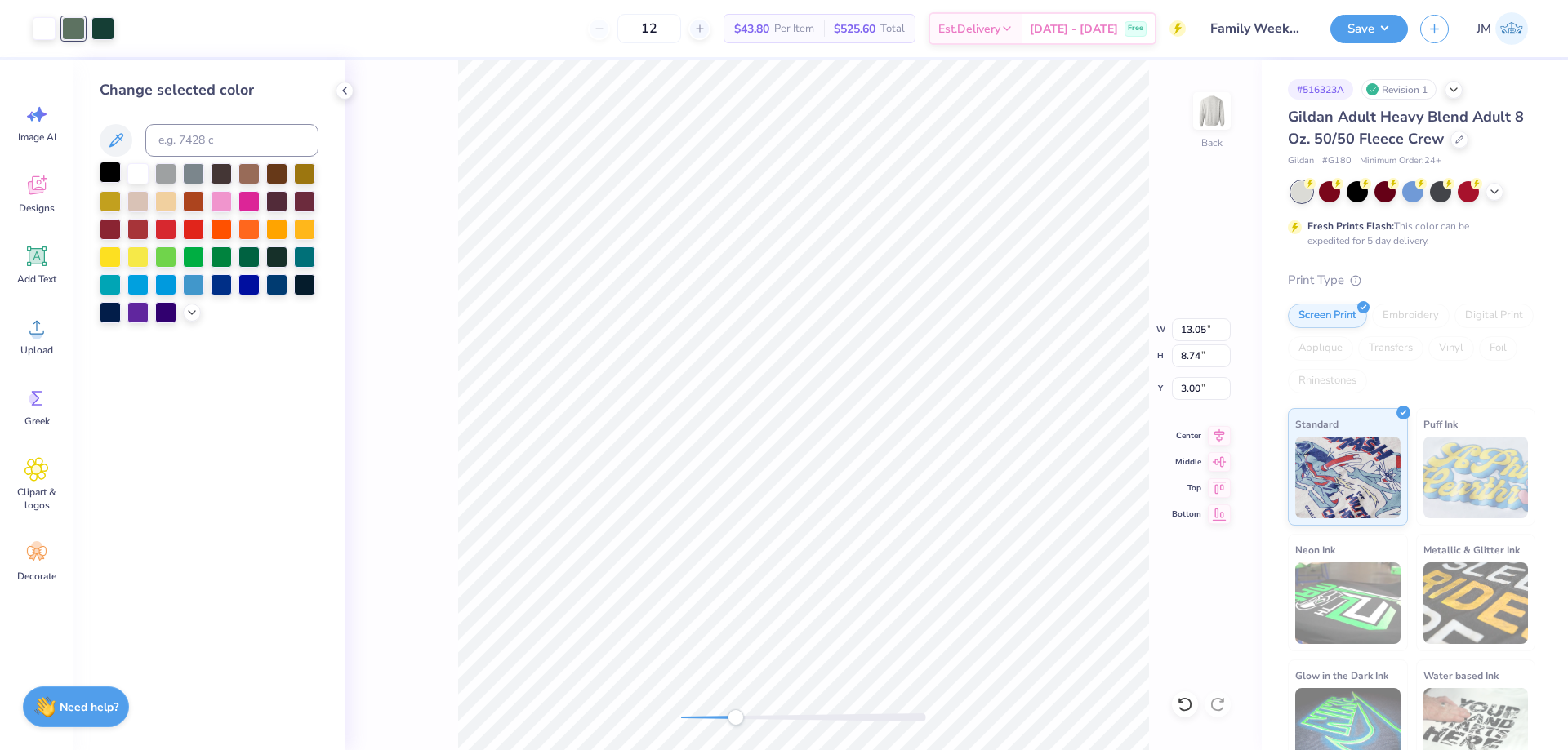
click at [113, 172] on div at bounding box center [111, 172] width 22 height 22
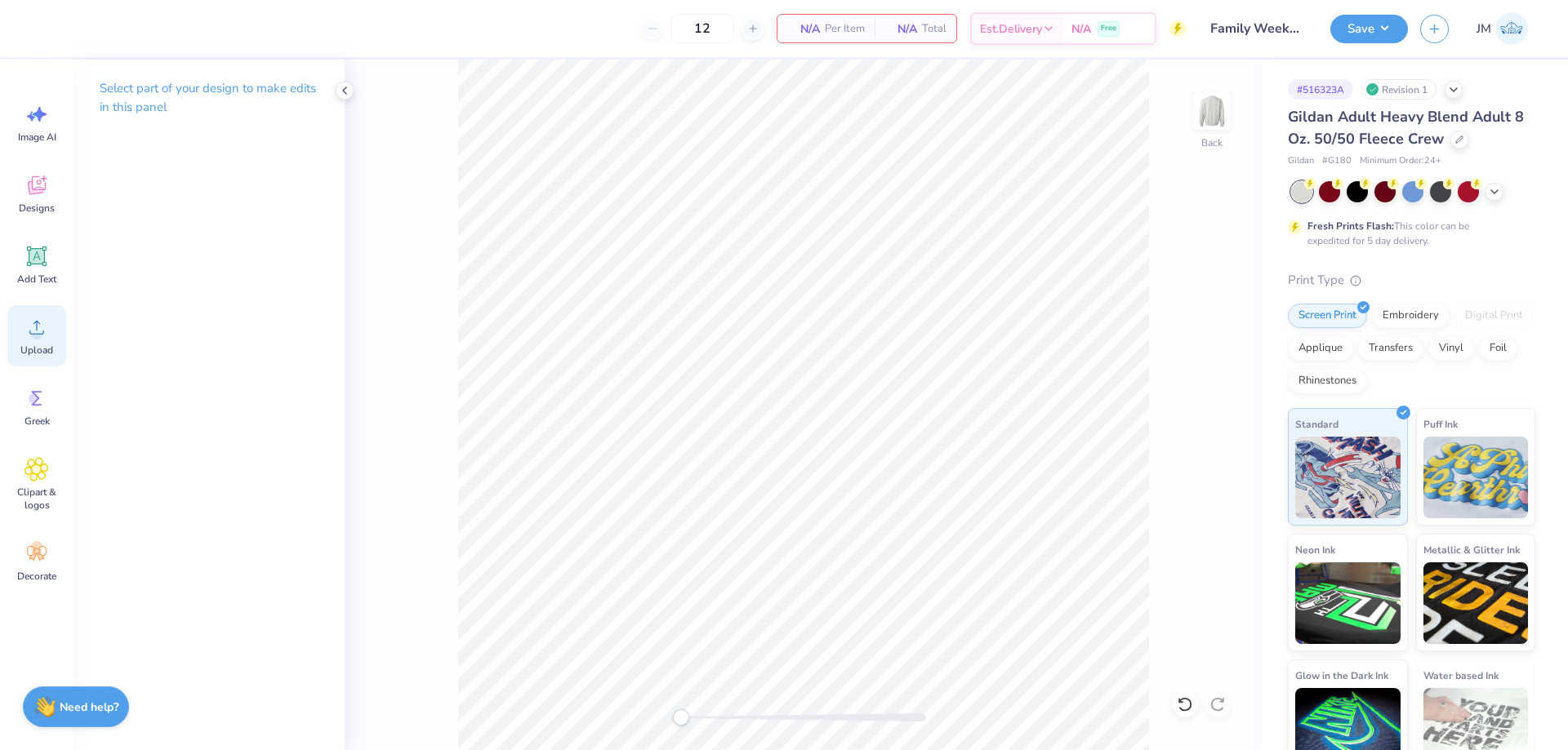
click at [37, 343] on span "Upload" at bounding box center [37, 350] width 32 height 13
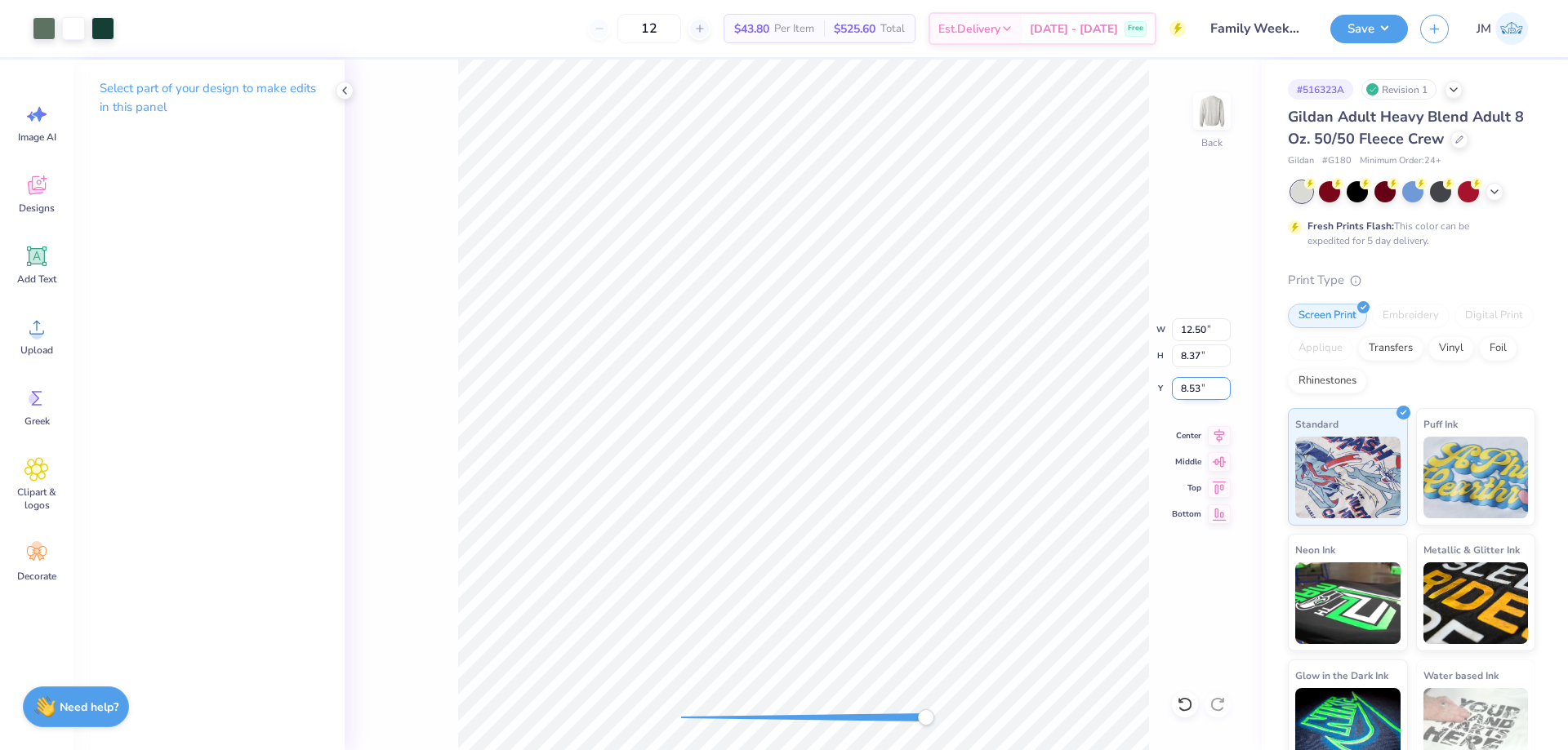
click at [1185, 382] on input "8.53" at bounding box center [1201, 388] width 59 height 22
type input "3"
click at [1226, 433] on icon at bounding box center [1219, 433] width 22 height 20
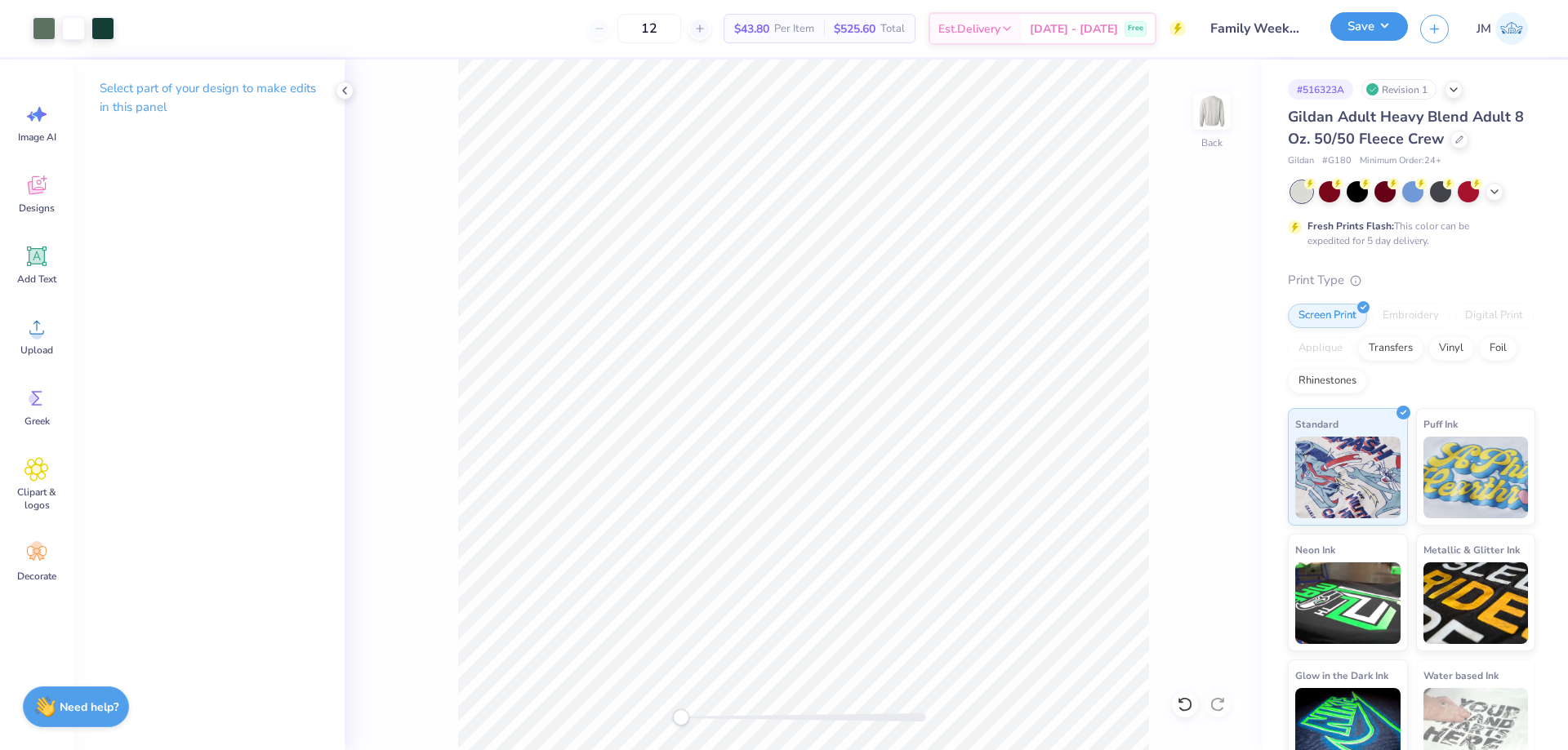
click at [1391, 30] on button "Save" at bounding box center [1368, 27] width 77 height 28
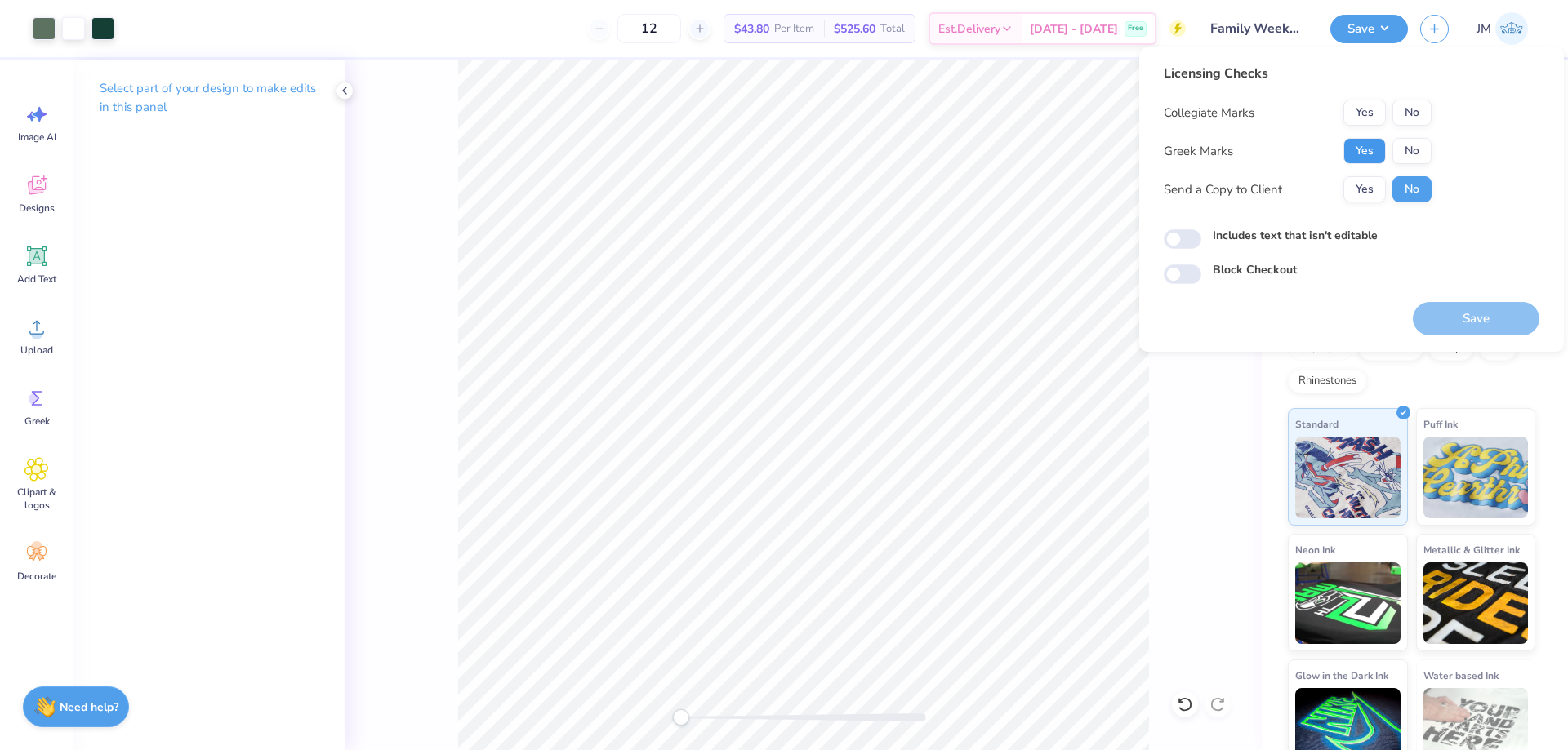
click at [1368, 150] on button "Yes" at bounding box center [1364, 150] width 42 height 26
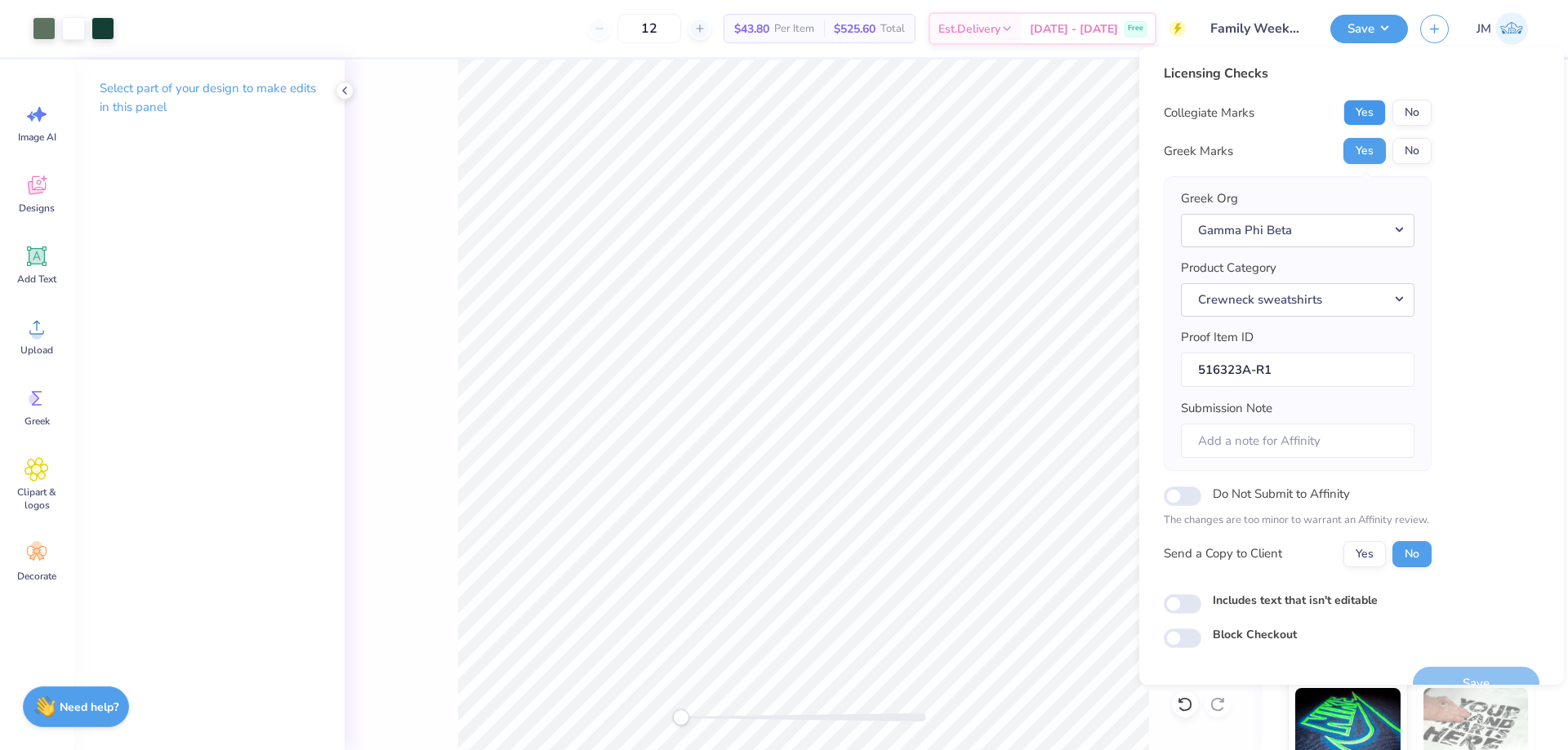
click at [1375, 112] on button "Yes" at bounding box center [1364, 112] width 42 height 26
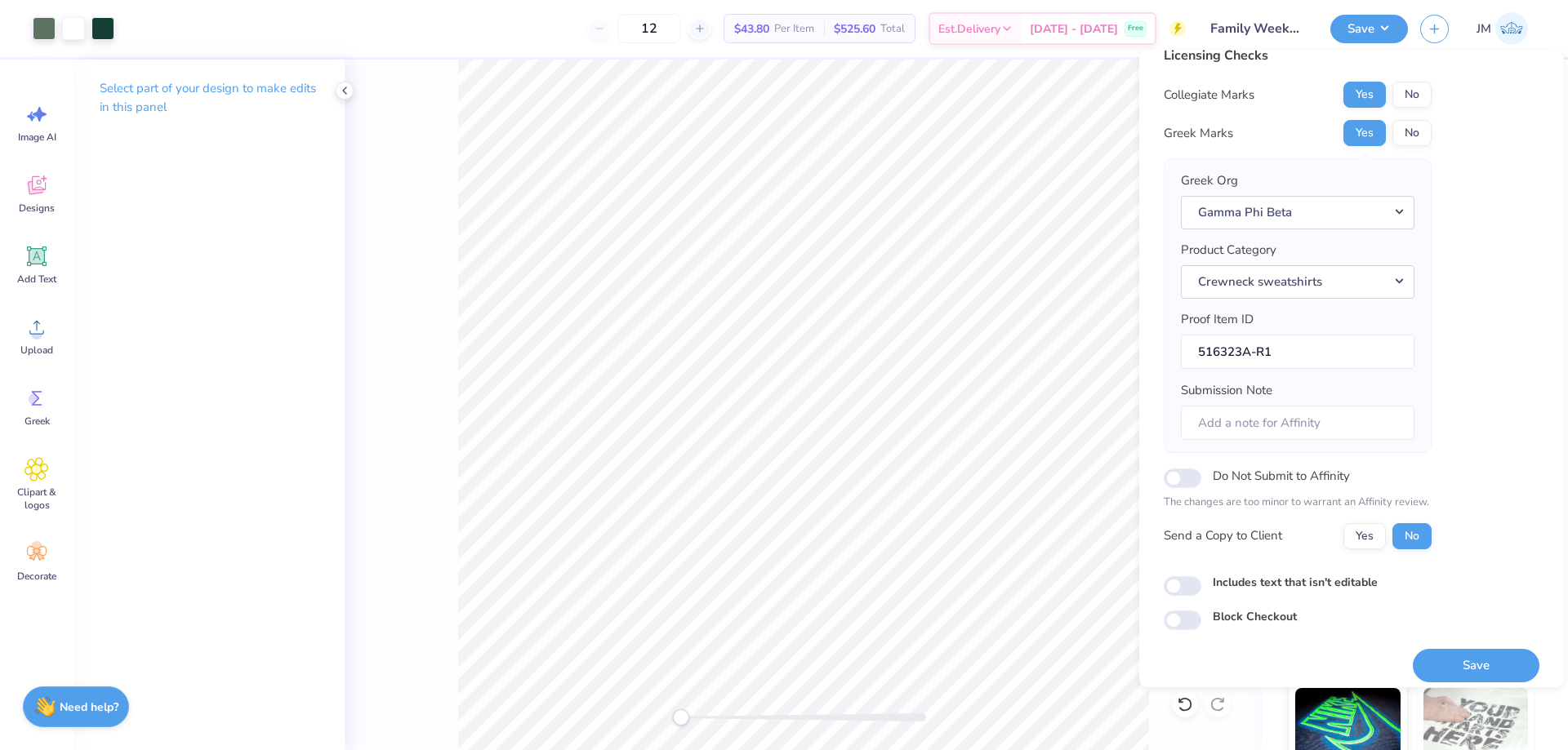
scroll to position [31, 0]
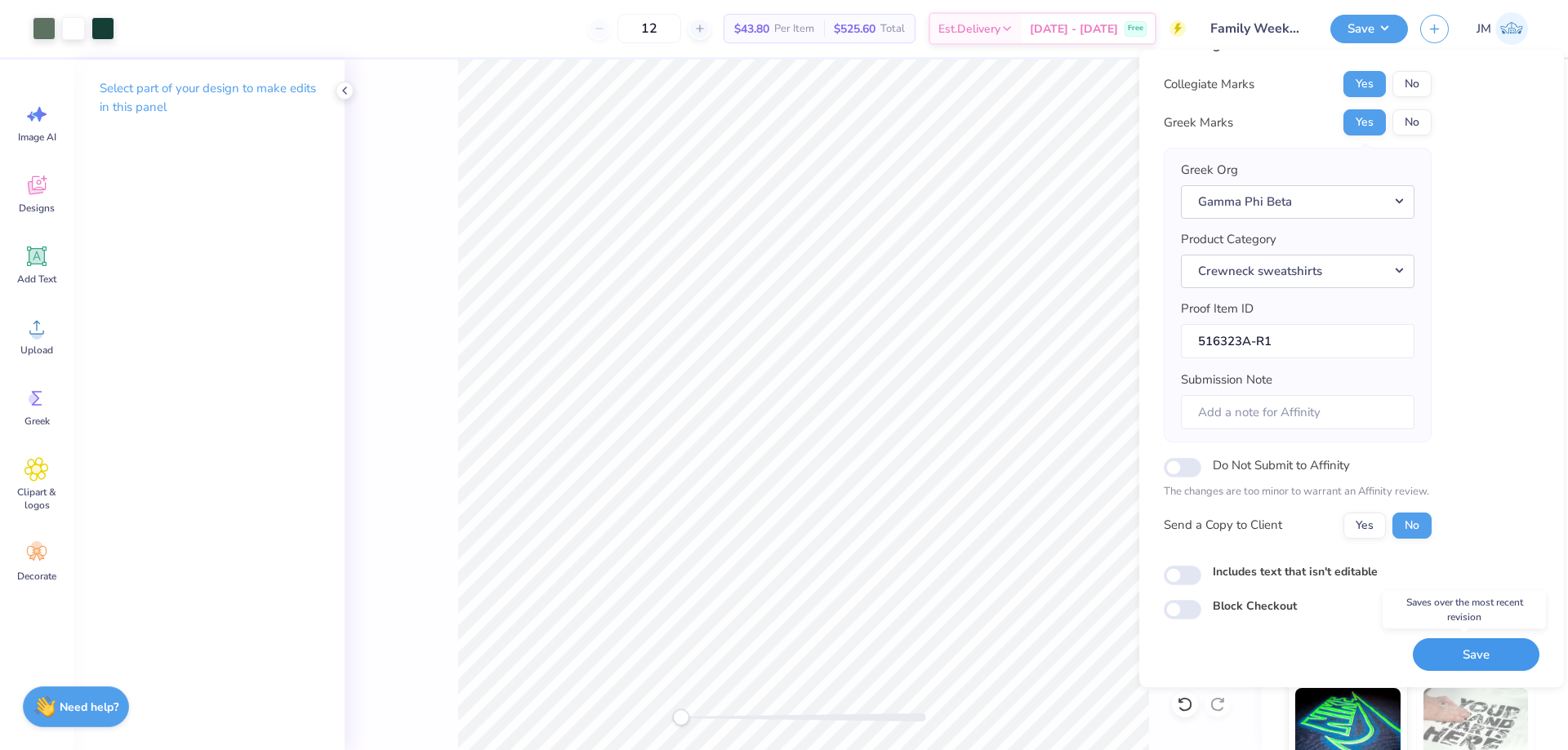
click at [1466, 654] on button "Save" at bounding box center [1476, 655] width 126 height 33
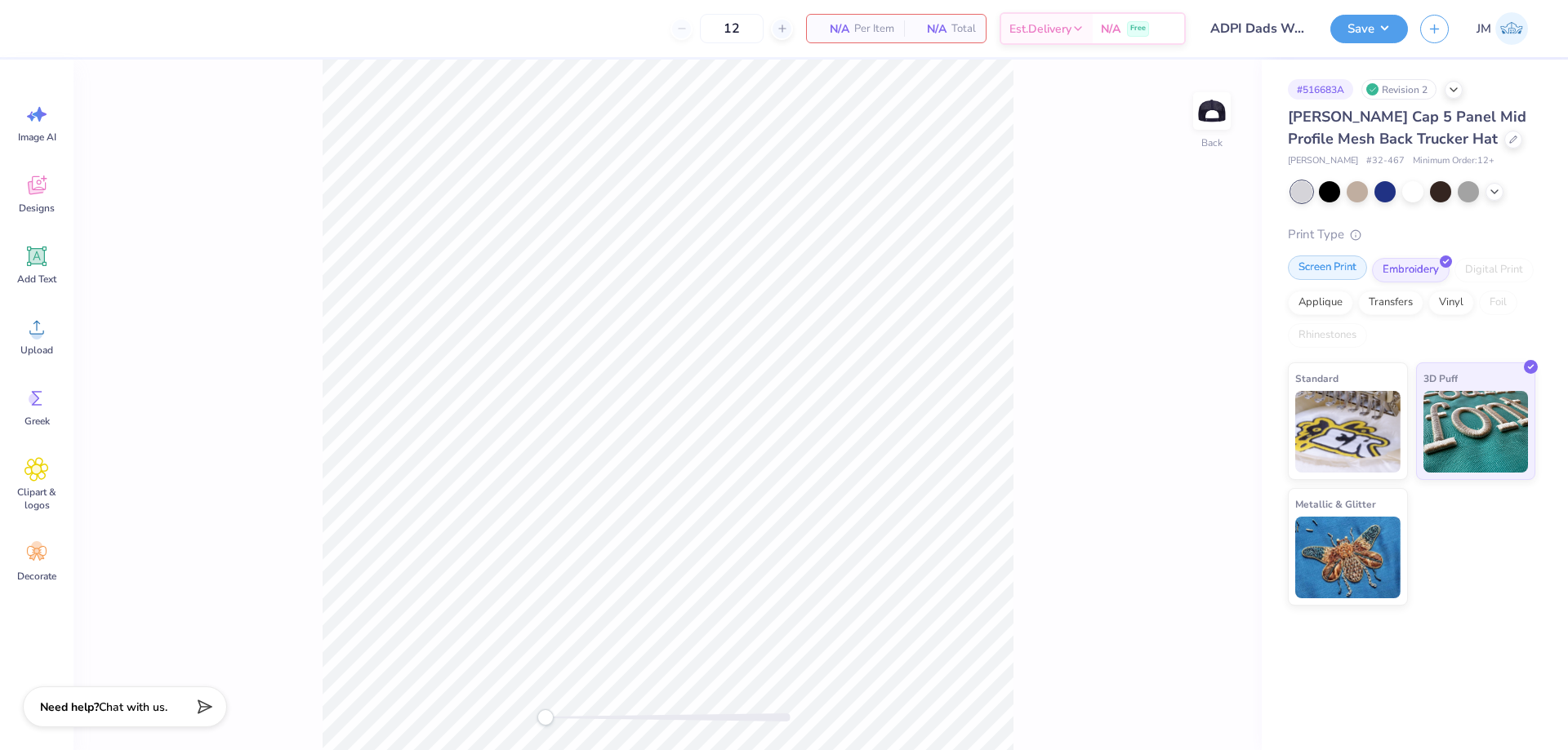
click at [1316, 279] on div "Screen Print" at bounding box center [1327, 267] width 79 height 24
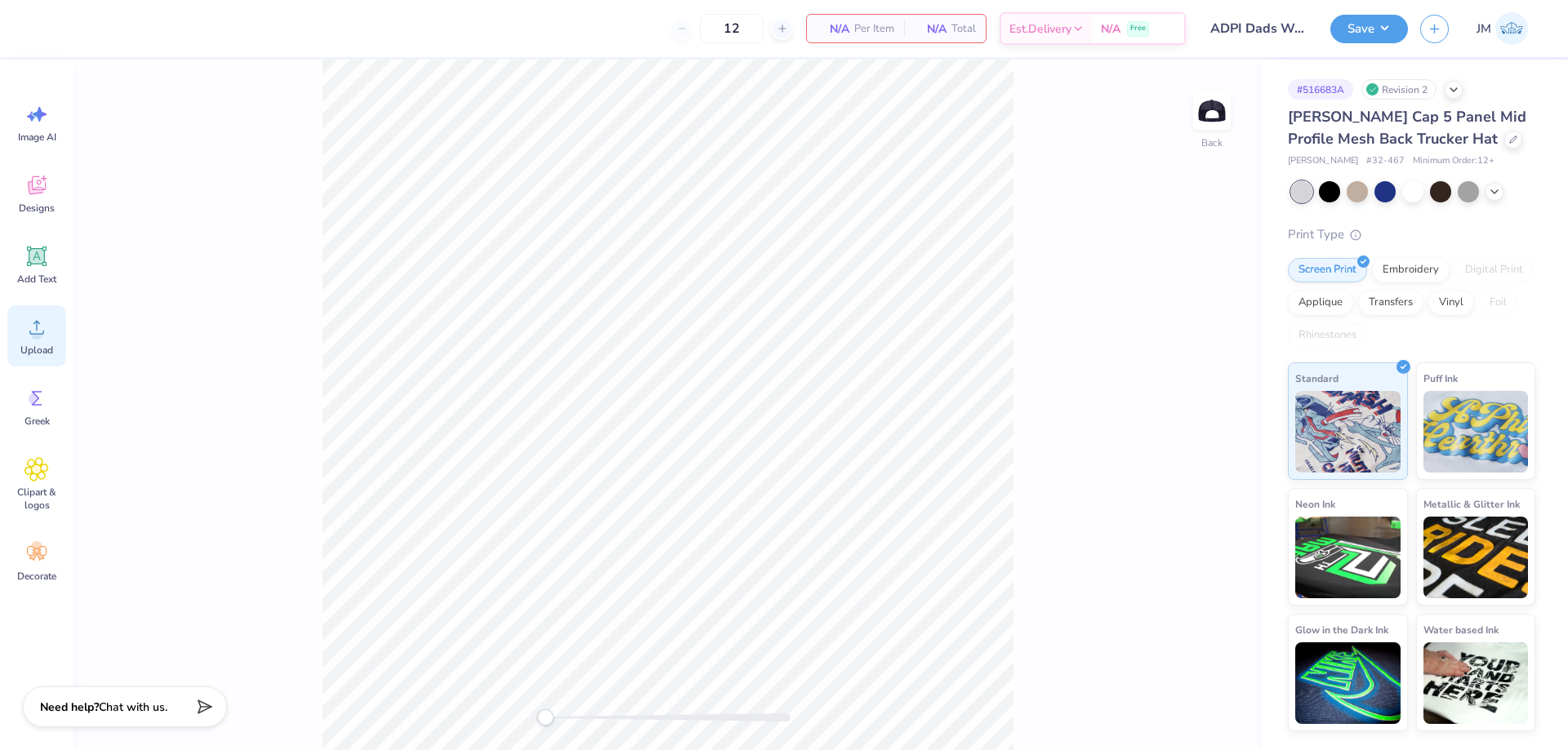
click at [42, 318] on icon at bounding box center [36, 327] width 24 height 24
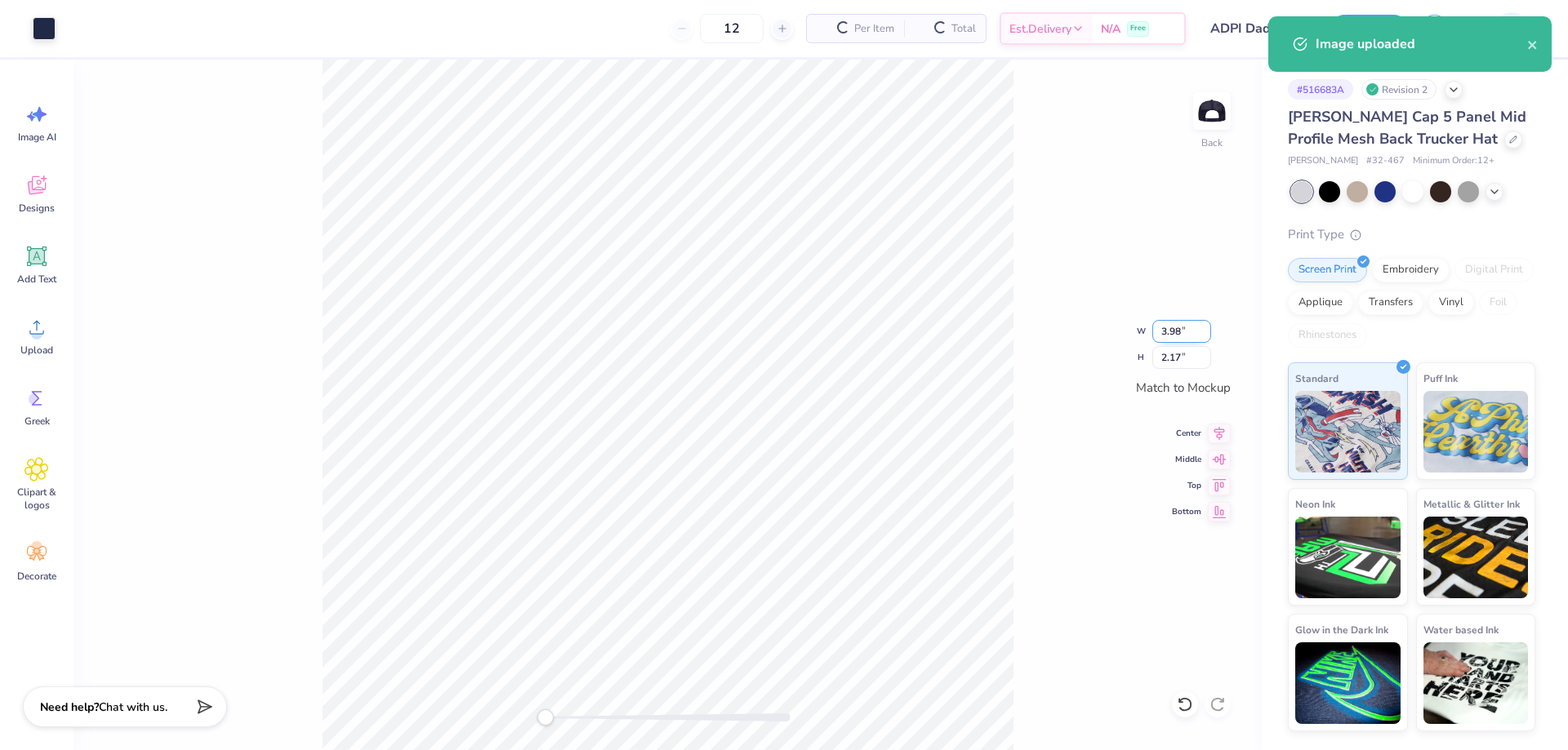
click at [1175, 338] on input "3.98" at bounding box center [1181, 331] width 59 height 22
type input "3.5"
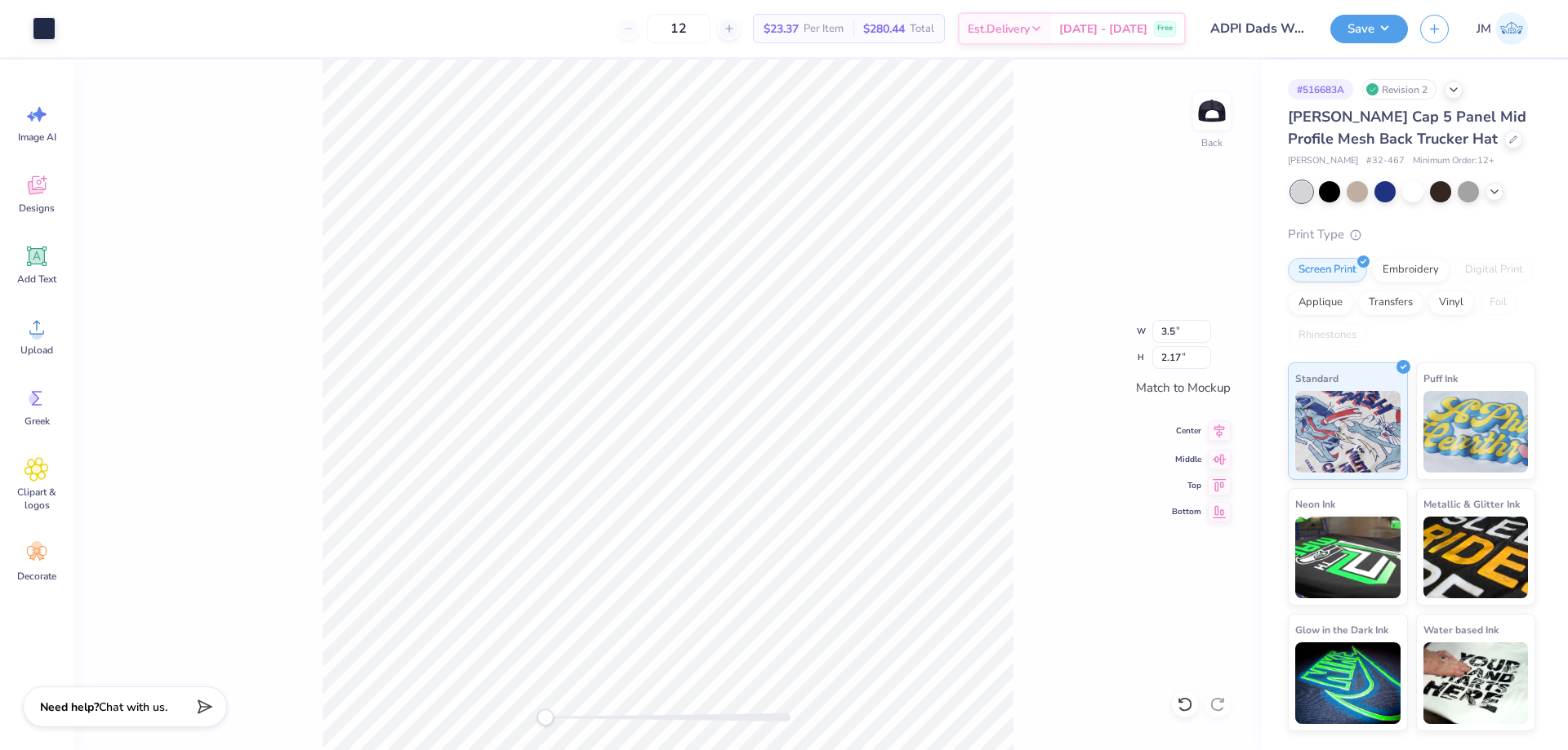
click at [1224, 433] on icon at bounding box center [1219, 432] width 22 height 20
click at [1221, 461] on icon at bounding box center [1219, 456] width 14 height 11
click at [1381, 30] on button "Save" at bounding box center [1368, 27] width 77 height 28
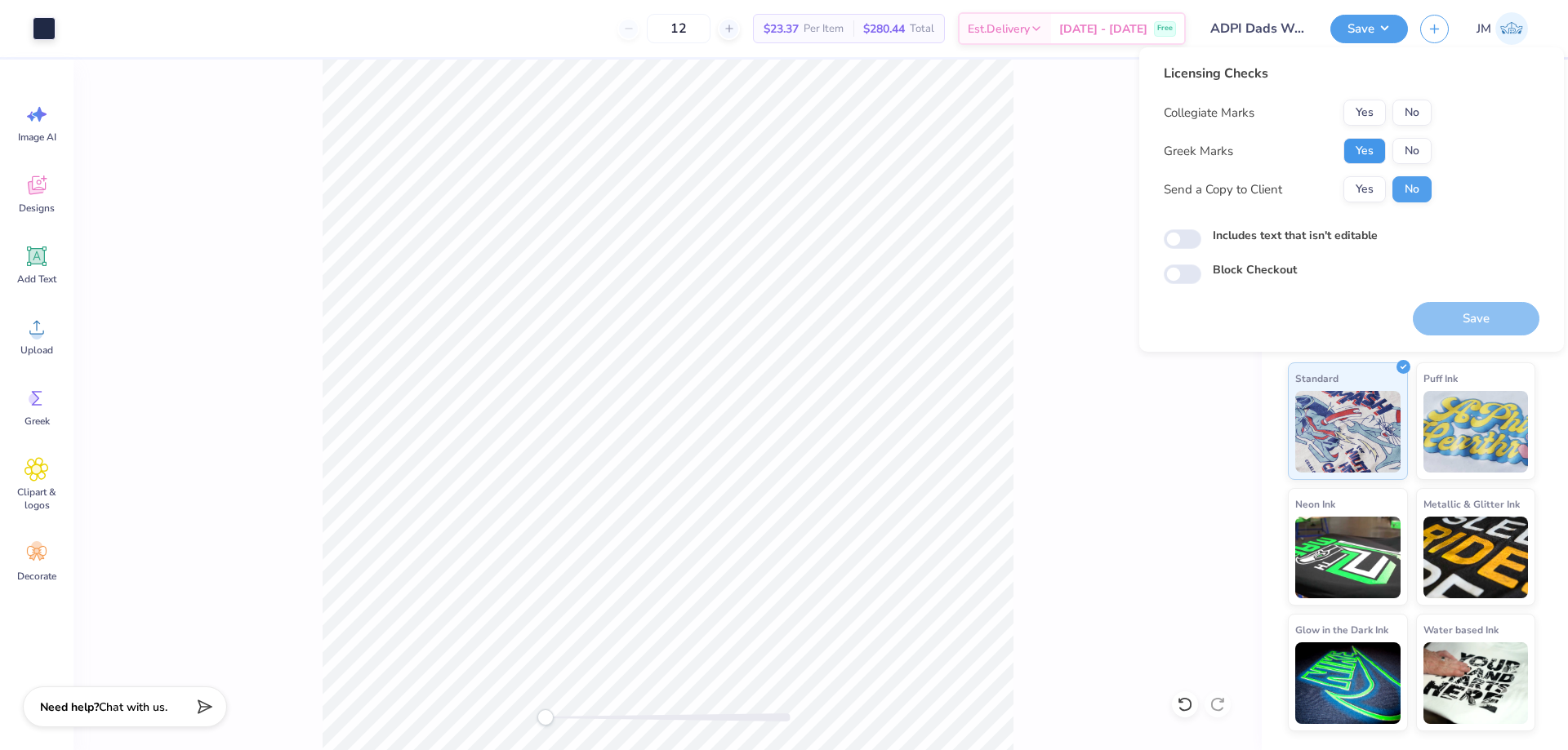
click at [1378, 148] on button "Yes" at bounding box center [1364, 150] width 42 height 26
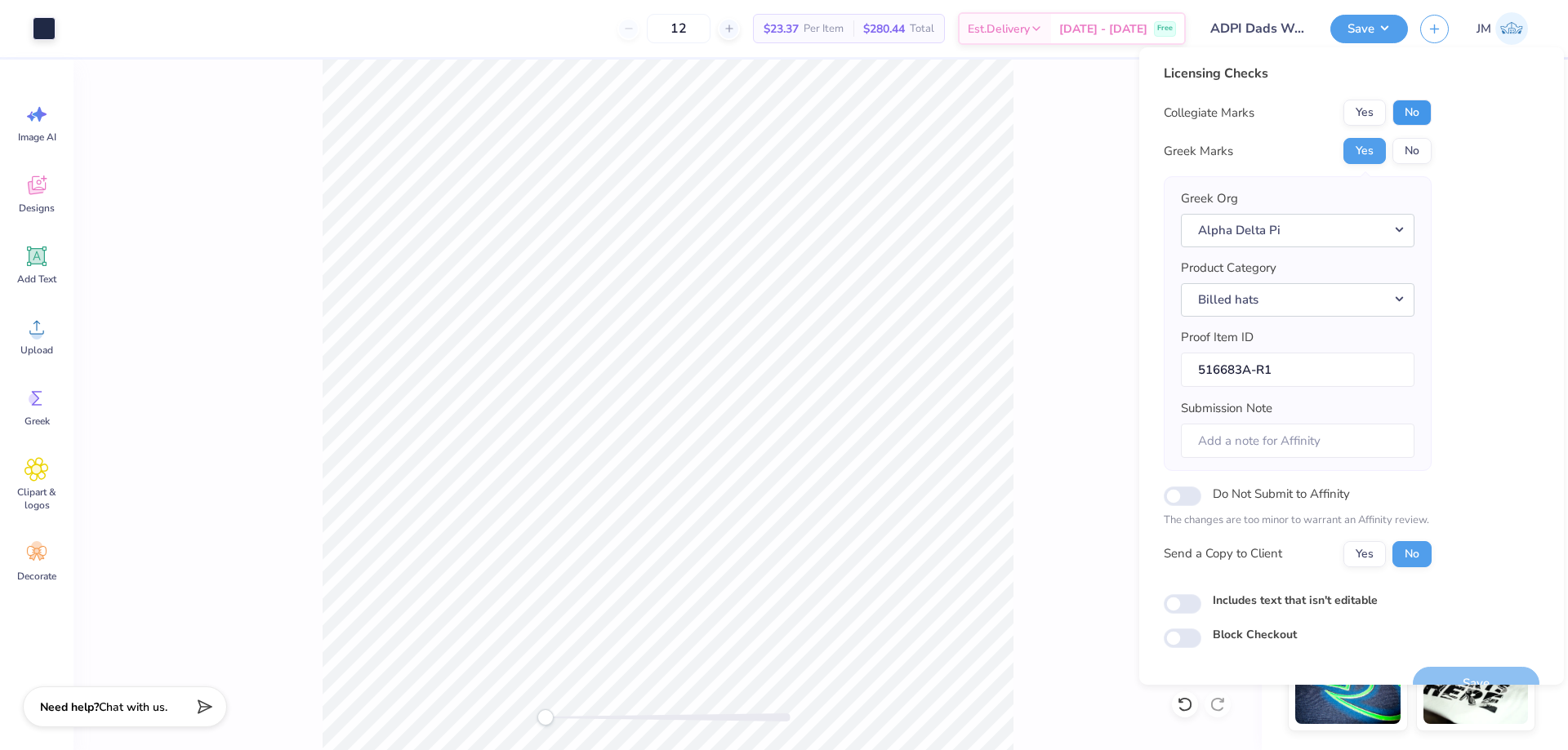
click at [1408, 109] on button "No" at bounding box center [1412, 112] width 39 height 26
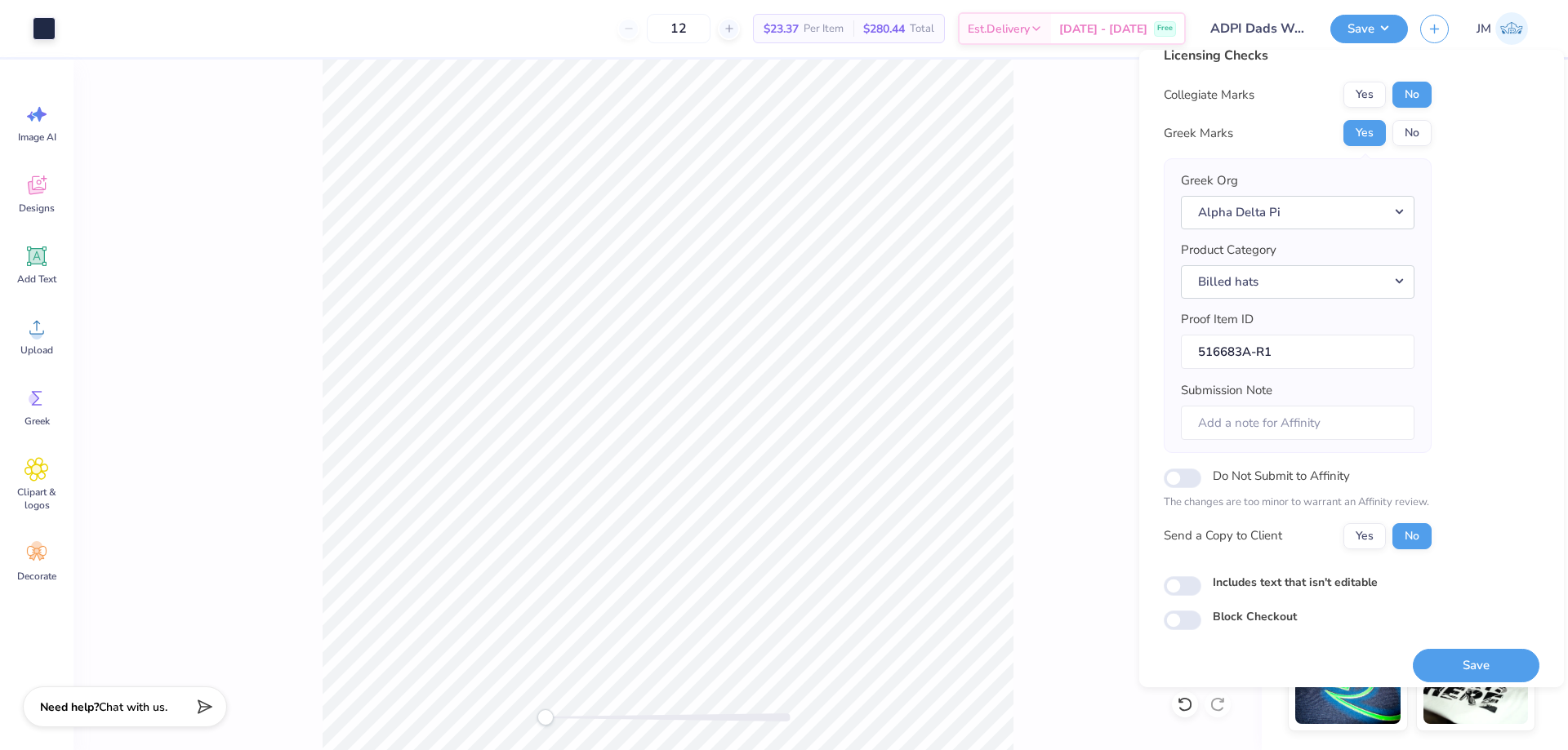
scroll to position [31, 0]
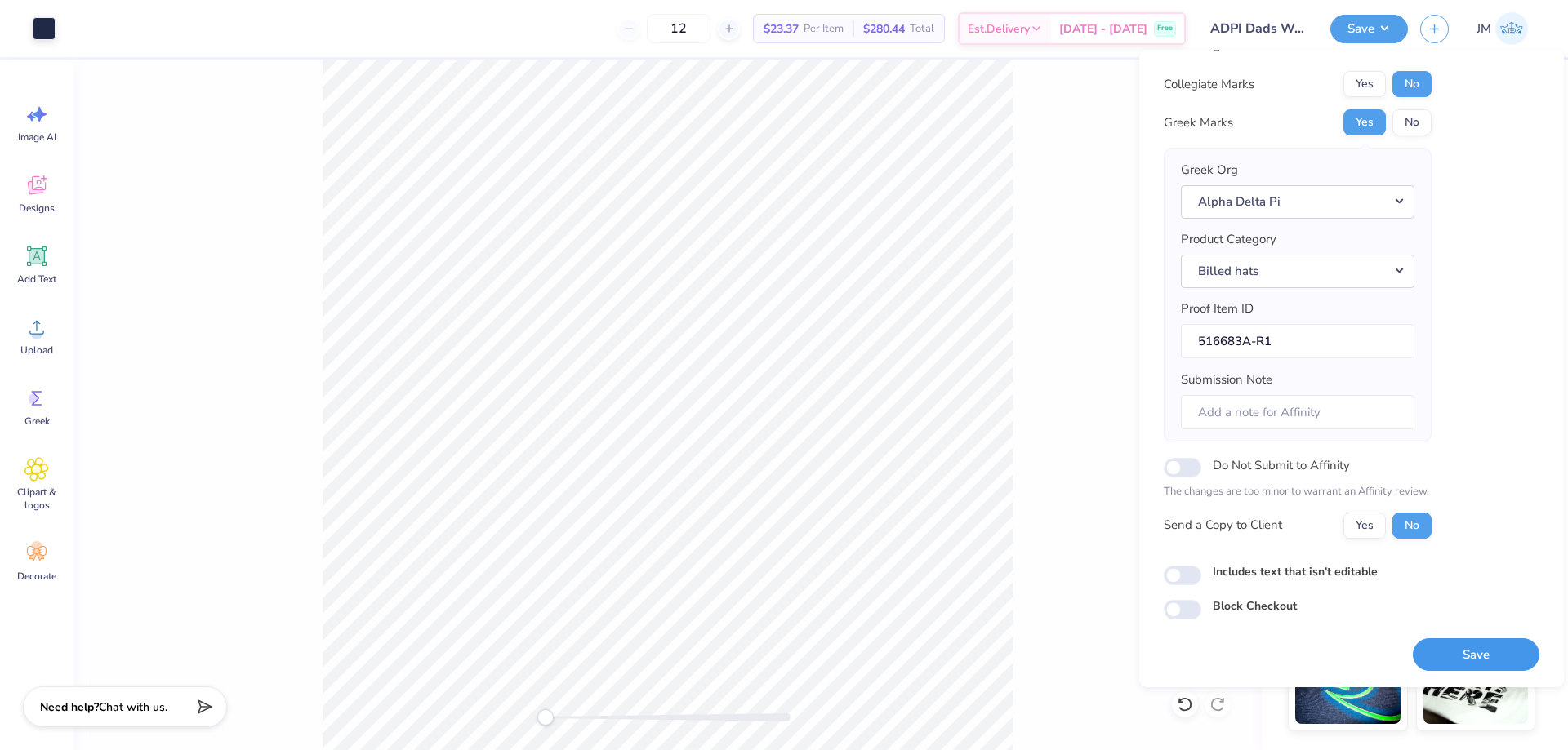
click at [1467, 645] on button "Save" at bounding box center [1476, 655] width 126 height 33
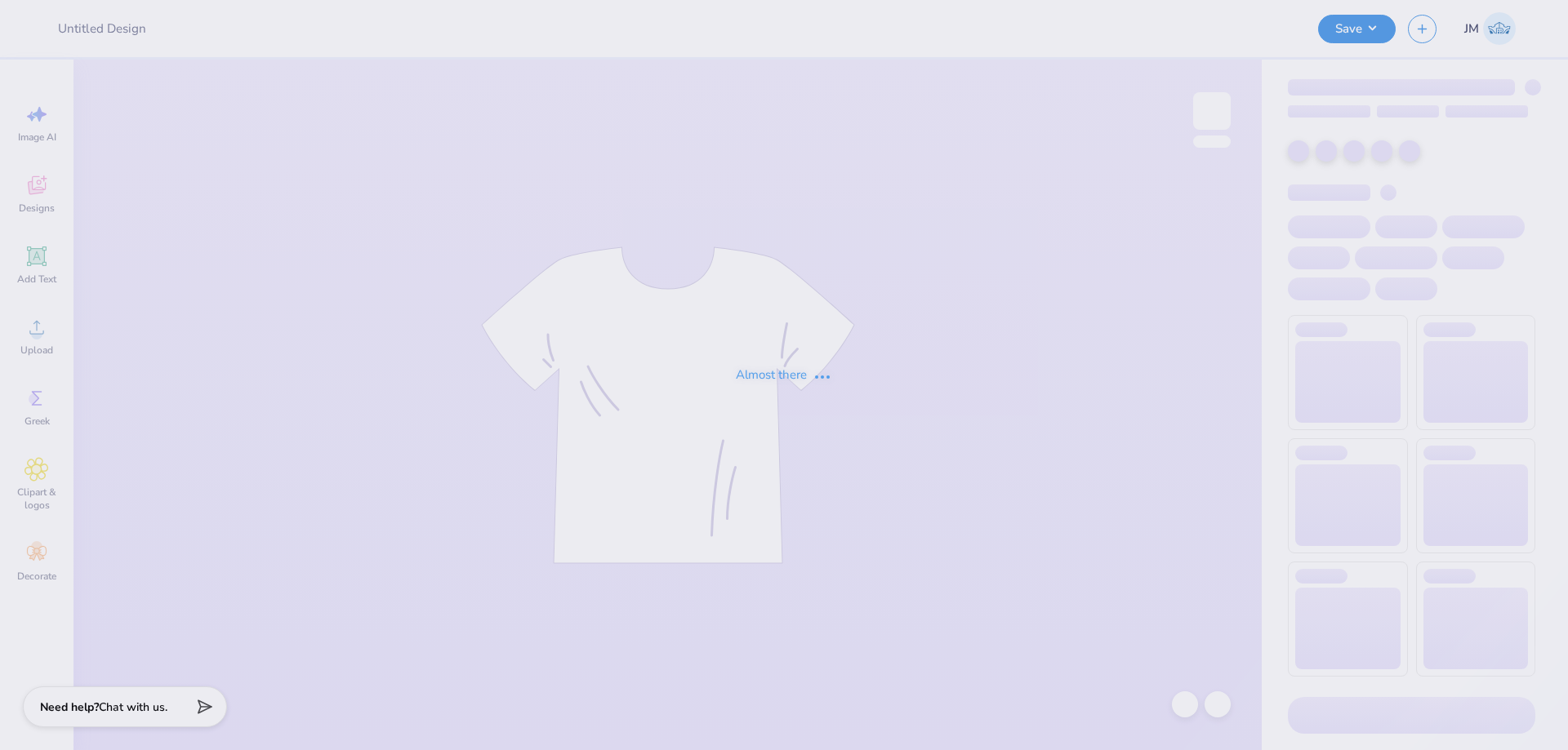
type input "Phi Sig Fall PR"
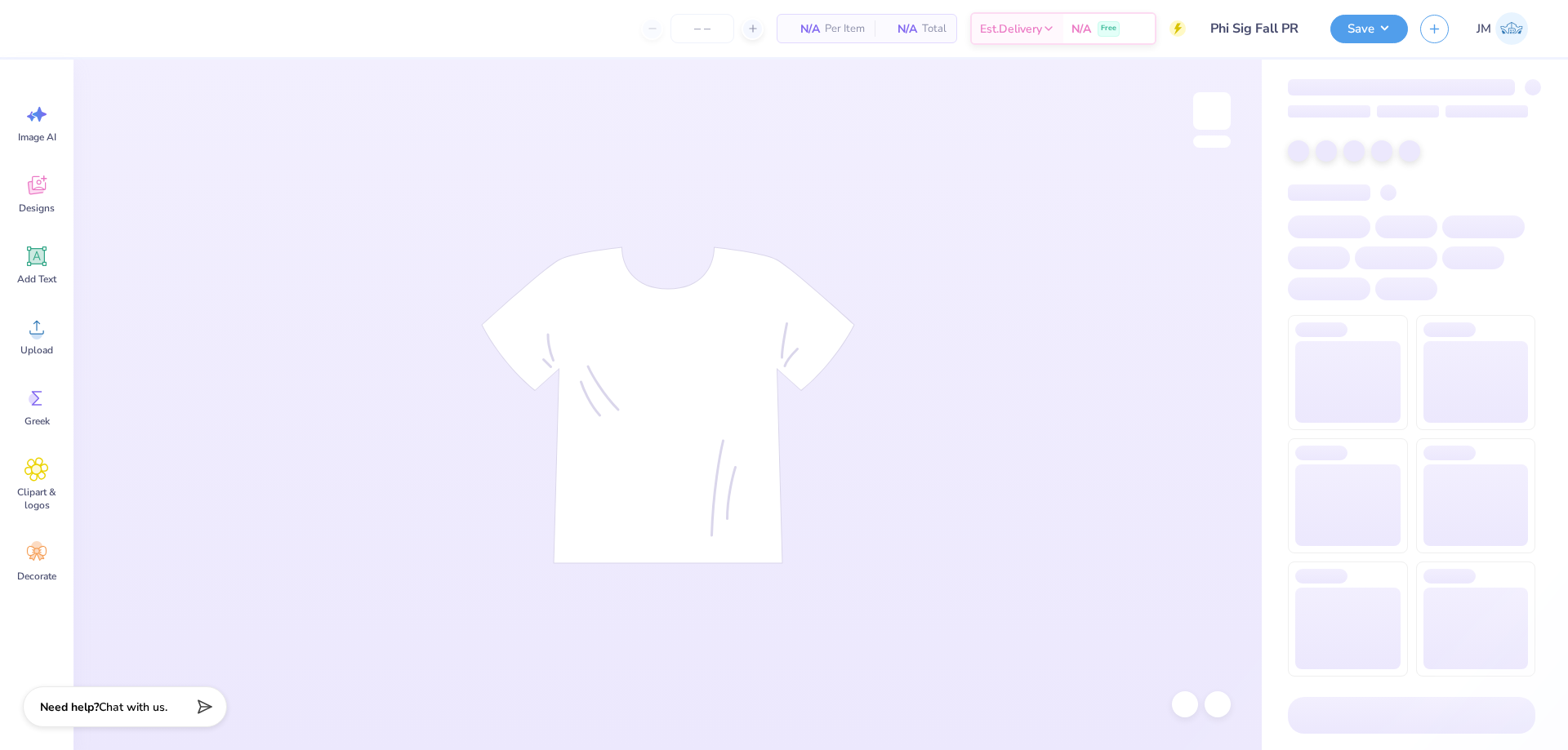
type input "99"
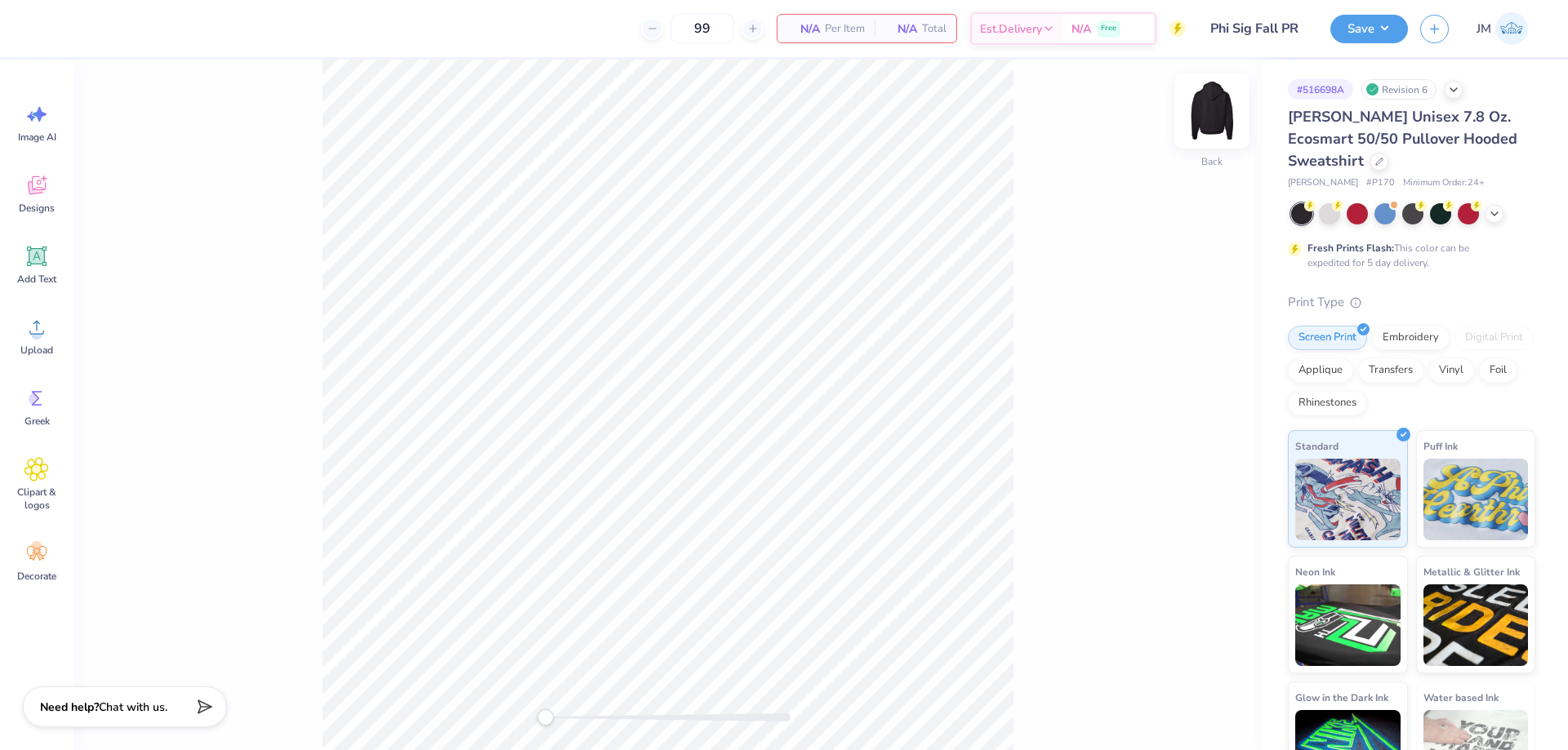
click at [1203, 115] on img at bounding box center [1212, 111] width 66 height 66
click at [24, 334] on icon at bounding box center [36, 327] width 24 height 24
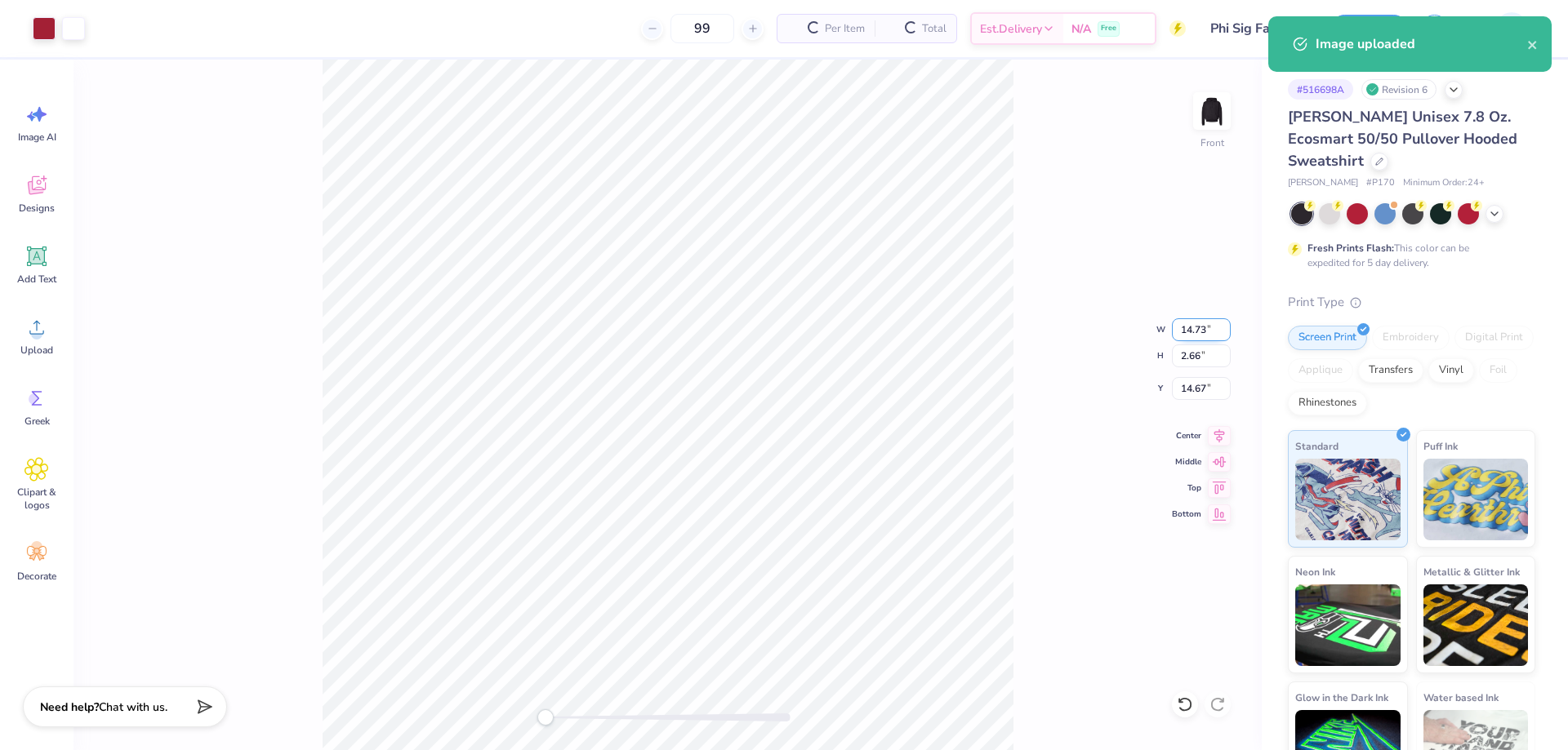
click at [1202, 327] on input "14.73" at bounding box center [1201, 329] width 59 height 22
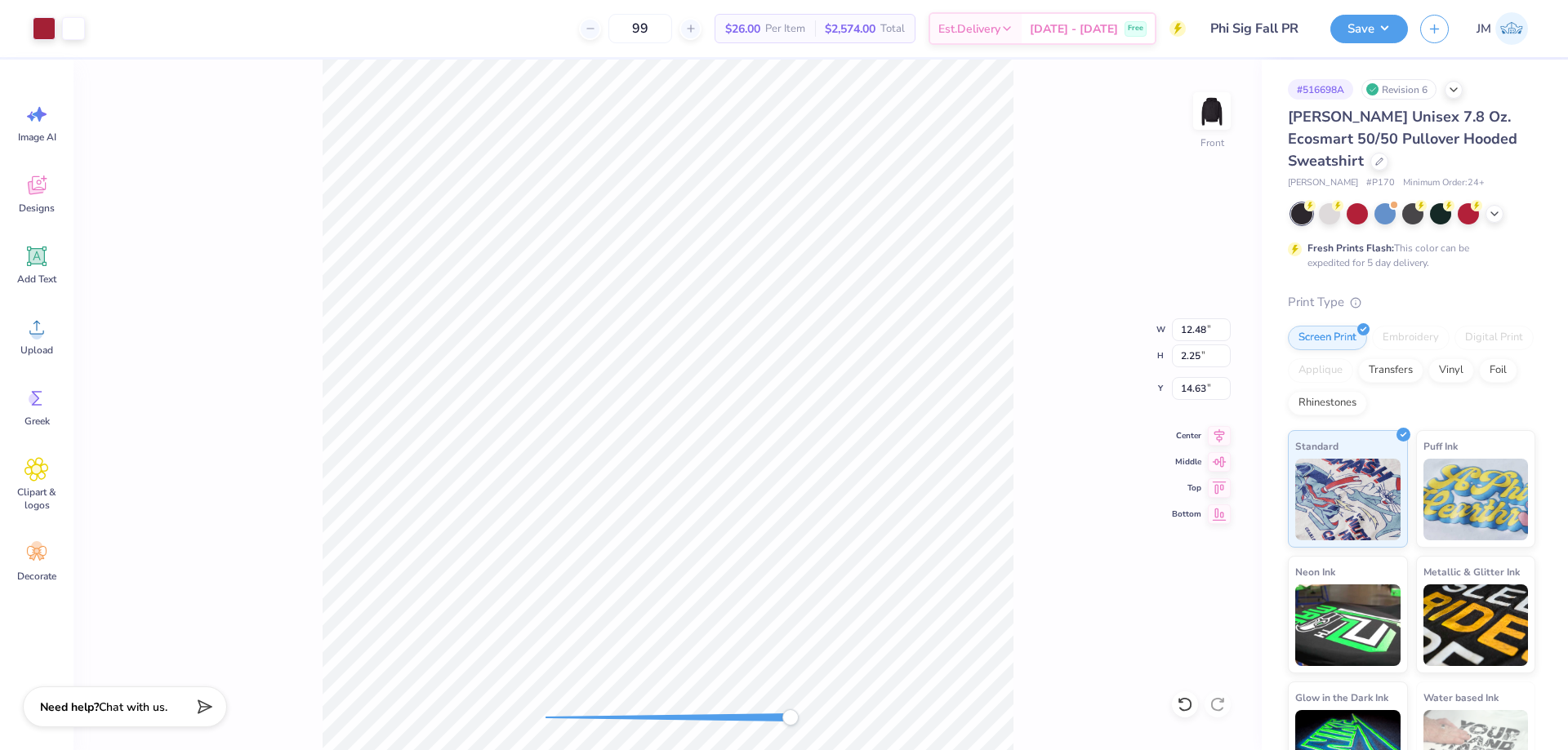
type input "12.50"
type input "2.26"
click at [1216, 440] on icon at bounding box center [1219, 433] width 22 height 20
click at [1182, 396] on input "14.62" at bounding box center [1201, 388] width 59 height 22
type input "11.75"
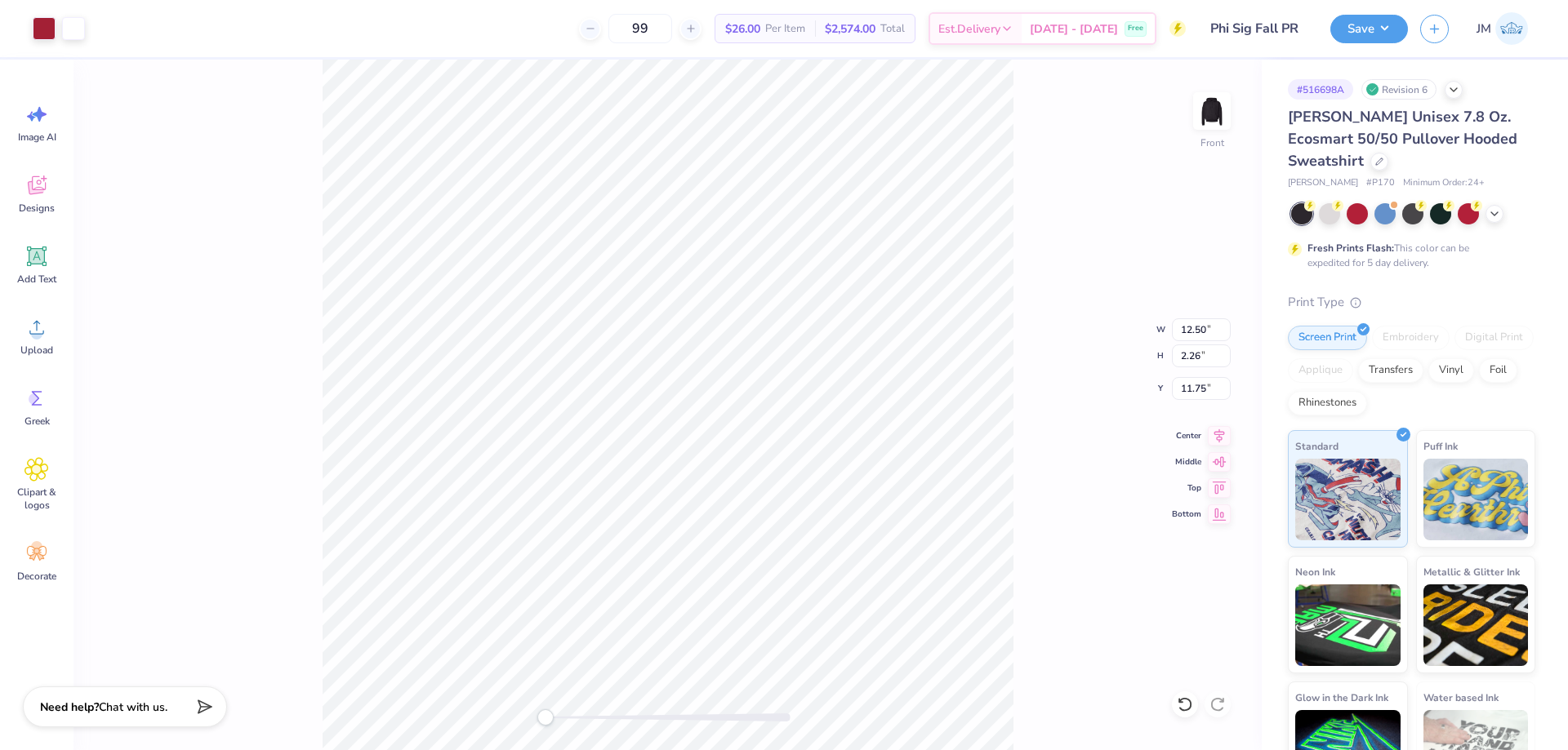
click at [1060, 435] on div "Front W 12.50 12.50 " H 2.26 2.26 " Y 11.75 11.75 " Center Middle Top Bottom" at bounding box center [667, 405] width 1188 height 690
click at [1230, 113] on div "Front" at bounding box center [667, 405] width 1188 height 690
click at [1214, 116] on img at bounding box center [1212, 111] width 66 height 66
